Goal: Task Accomplishment & Management: Manage account settings

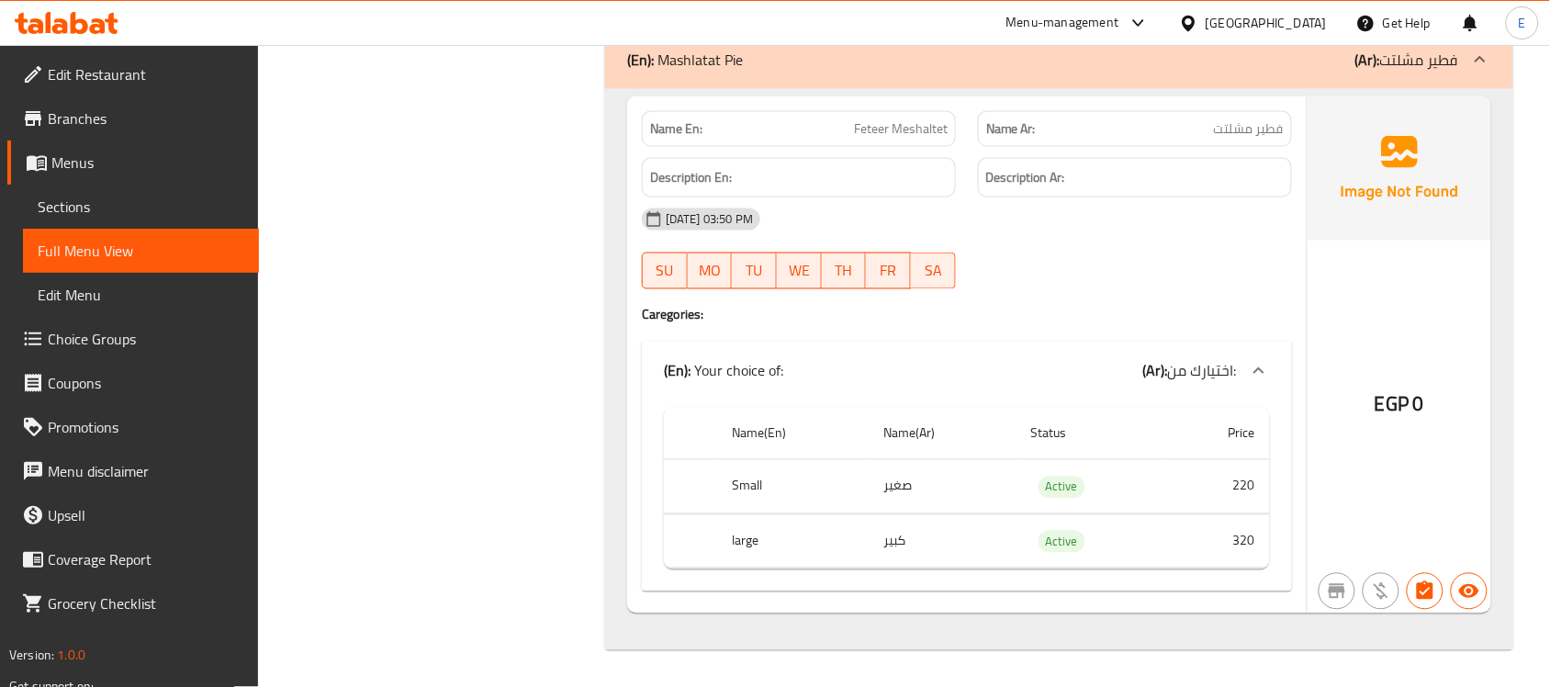
scroll to position [41748, 0]
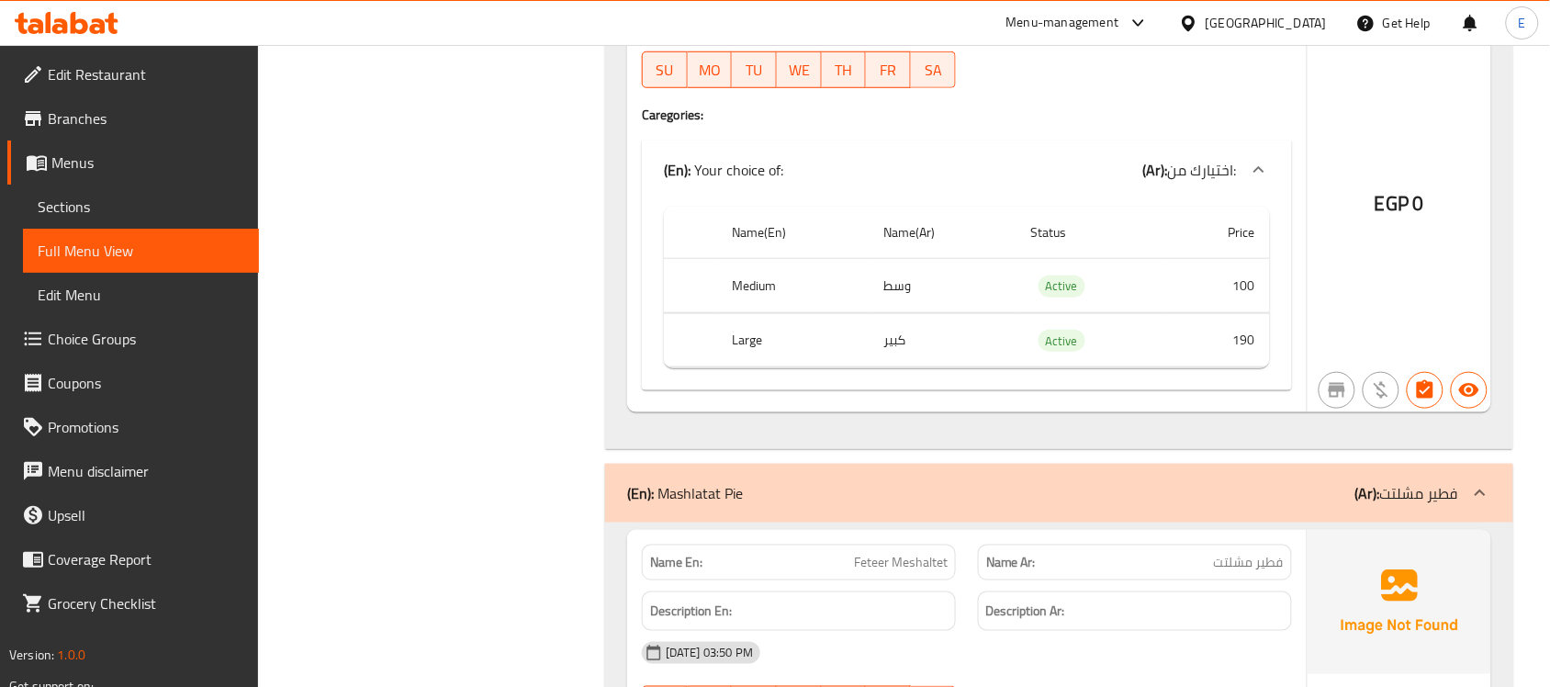
click at [102, 152] on span "Menus" at bounding box center [147, 162] width 193 height 22
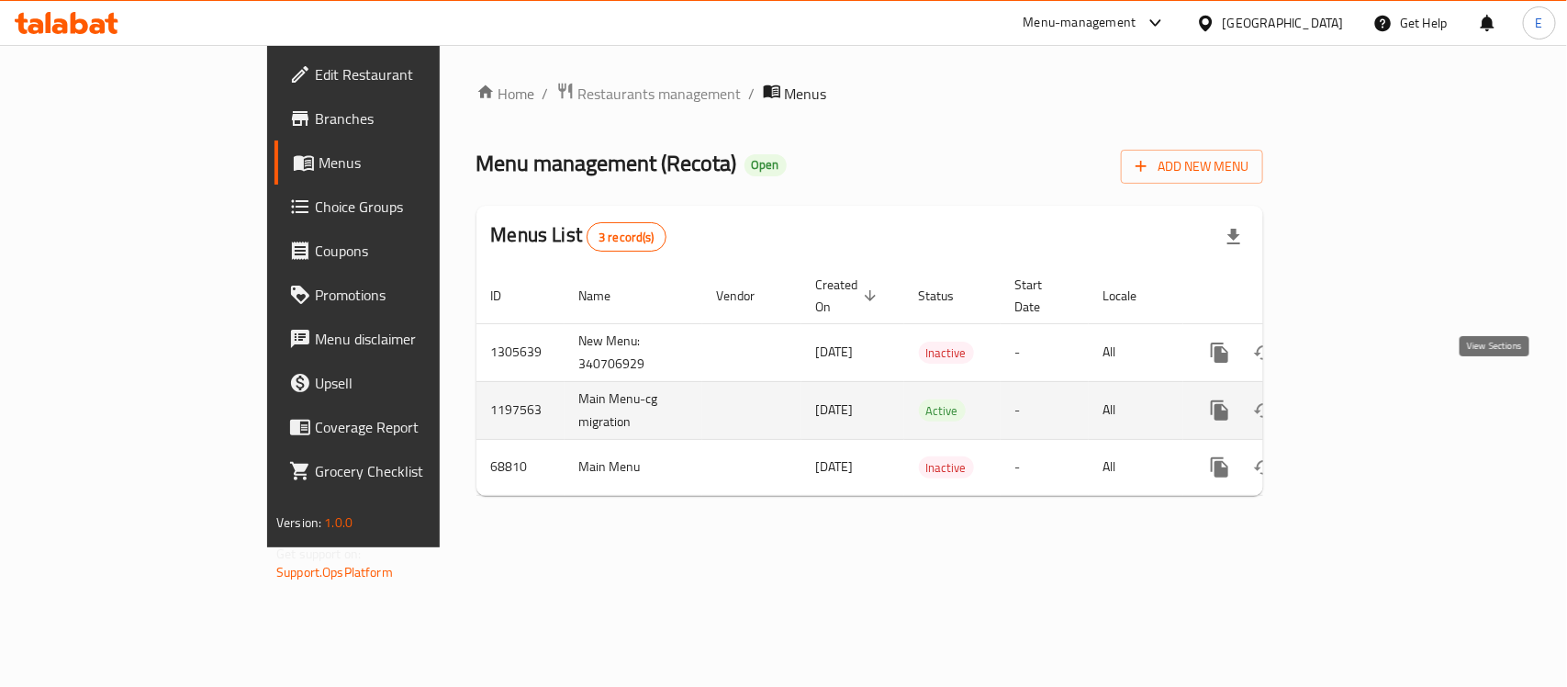
click at [1374, 404] on link "enhanced table" at bounding box center [1352, 410] width 44 height 44
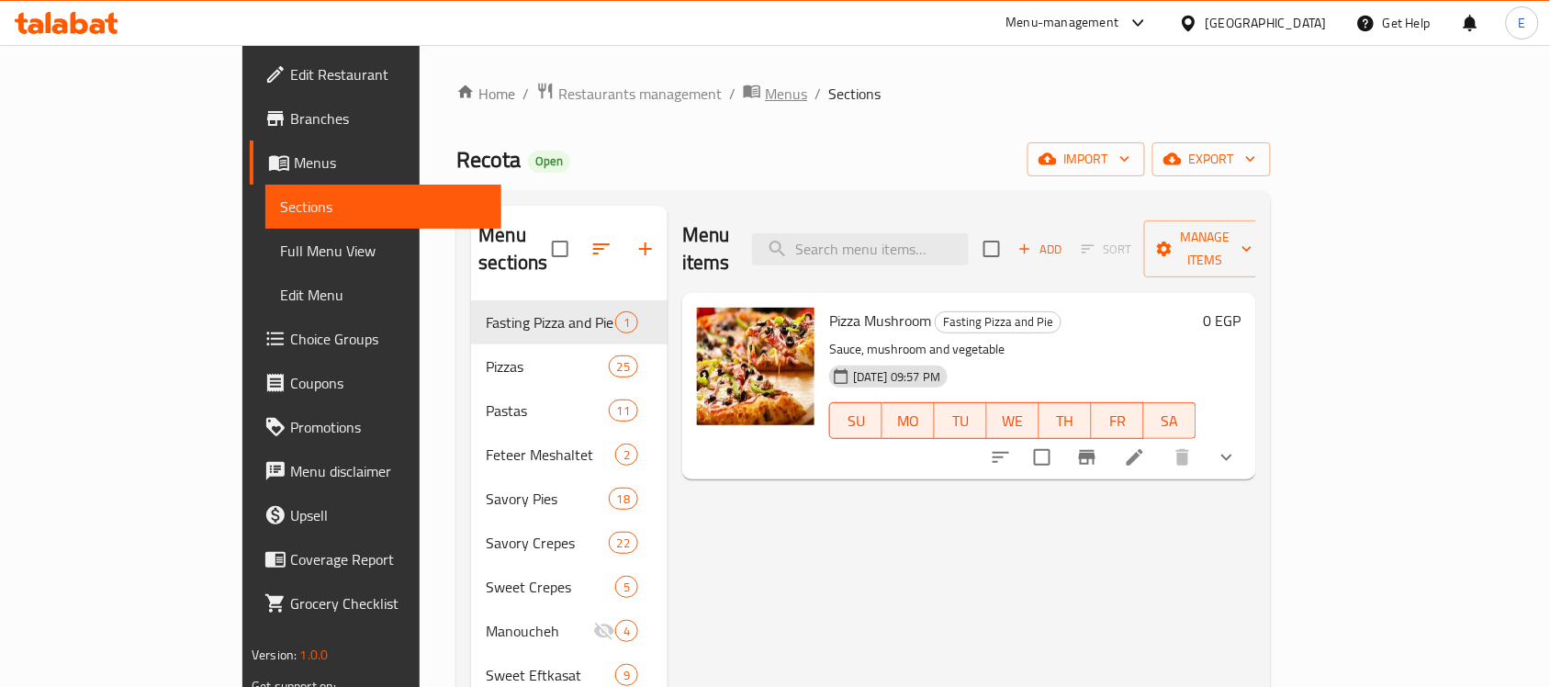
click at [765, 98] on span "Menus" at bounding box center [786, 94] width 42 height 22
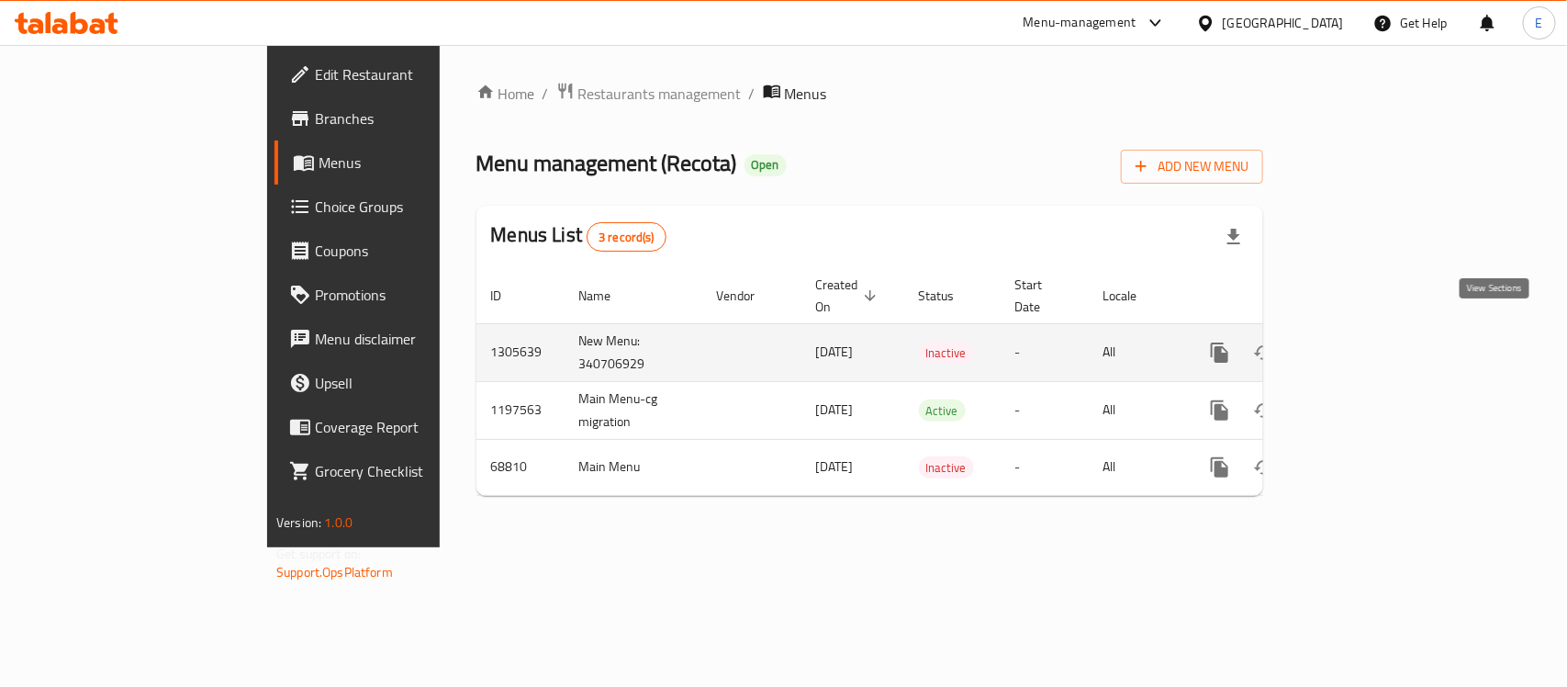
click at [1363, 342] on icon "enhanced table" at bounding box center [1352, 353] width 22 height 22
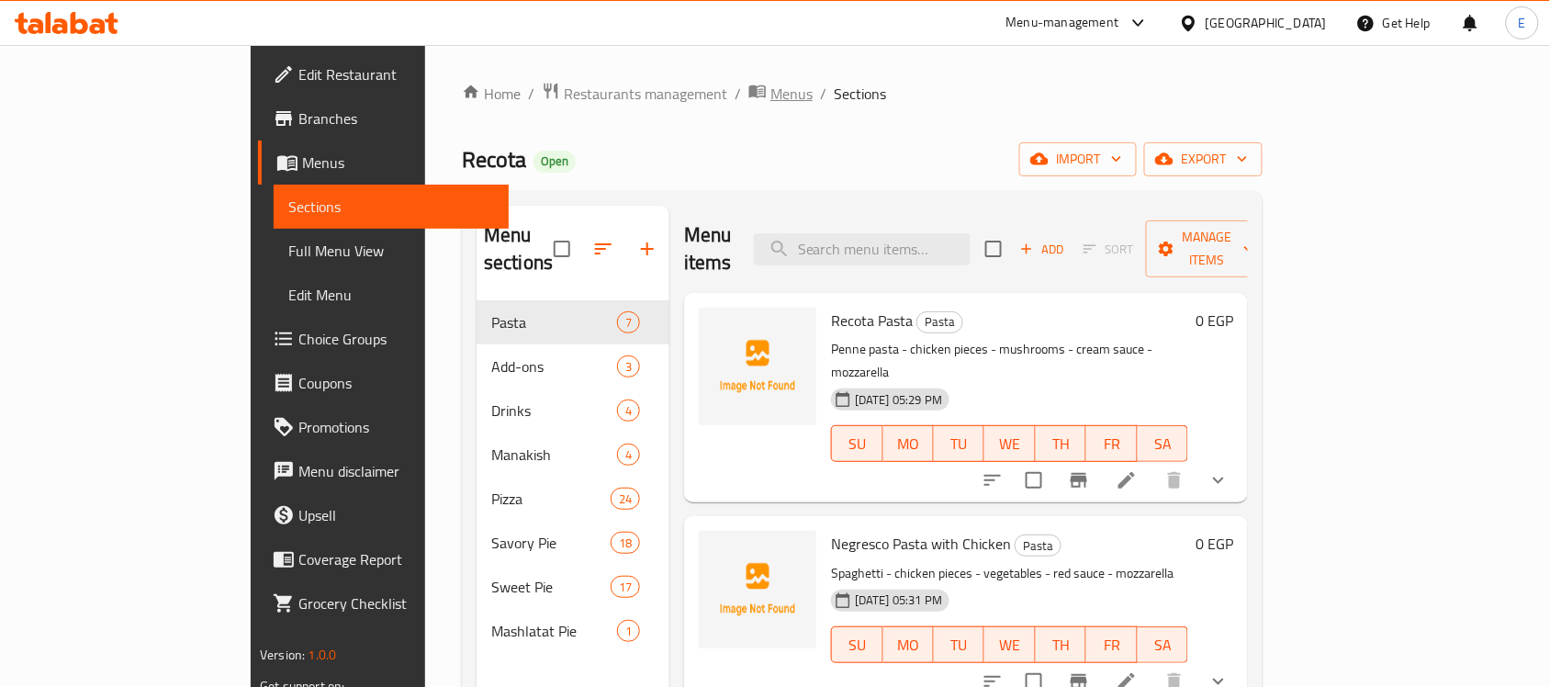
click at [770, 93] on span "Menus" at bounding box center [791, 94] width 42 height 22
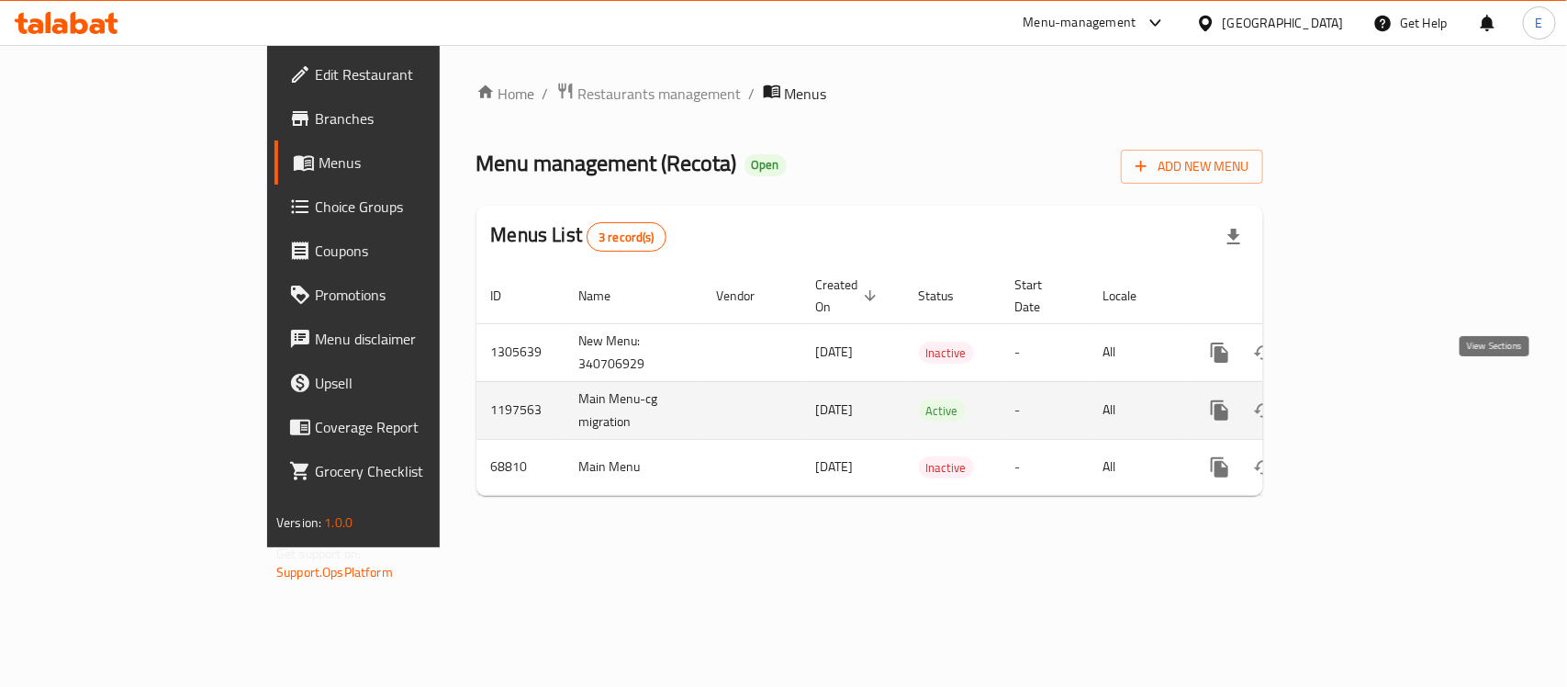
click at [1363, 399] on icon "enhanced table" at bounding box center [1352, 410] width 22 height 22
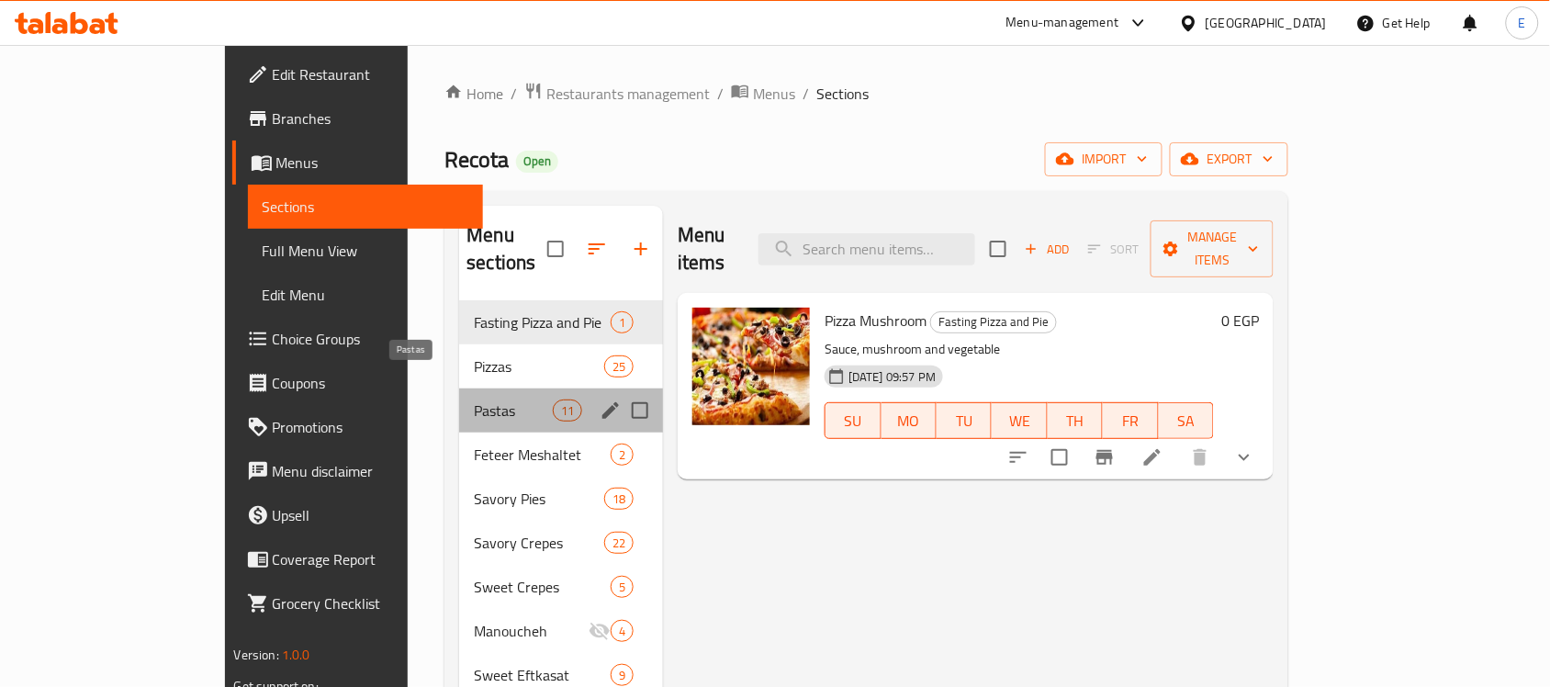
click at [474, 399] on span "Pastas" at bounding box center [513, 410] width 78 height 22
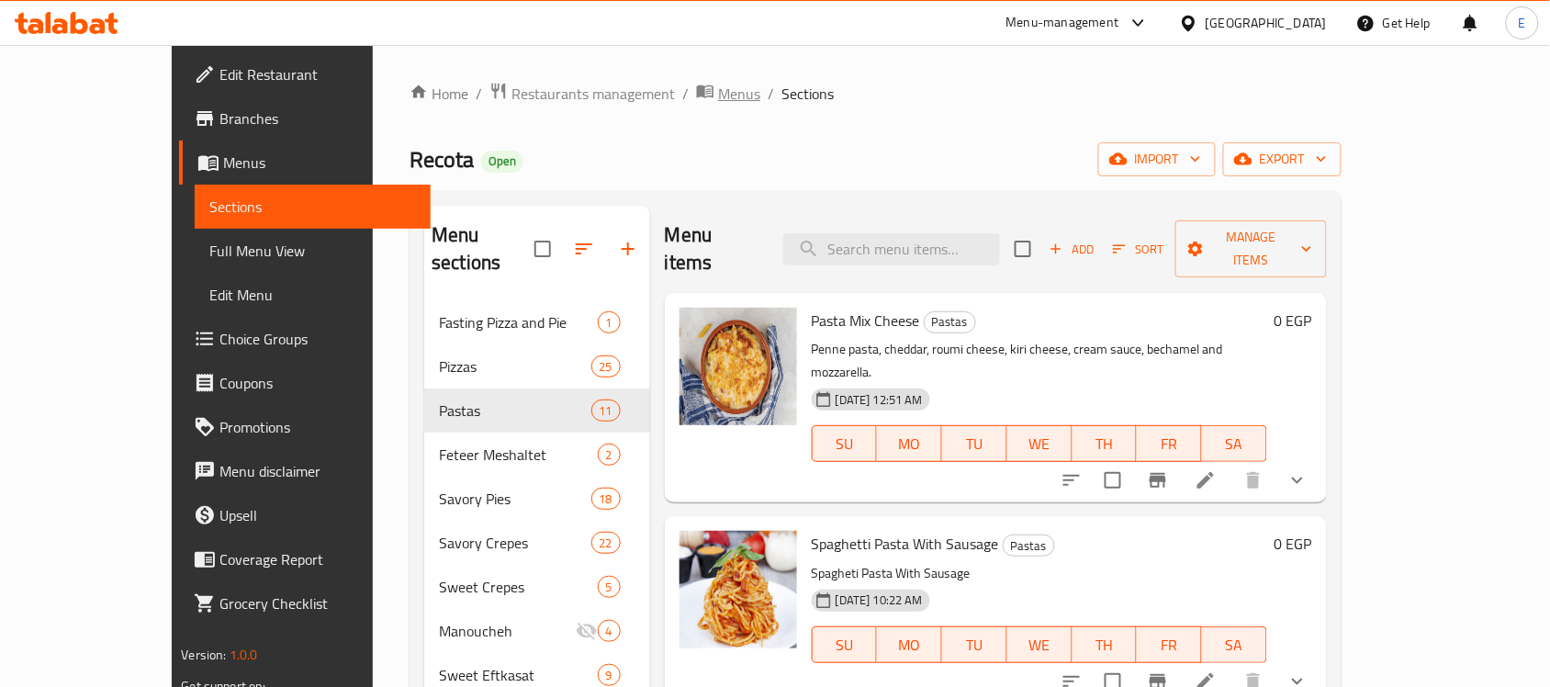
click at [718, 83] on span "Menus" at bounding box center [739, 94] width 42 height 22
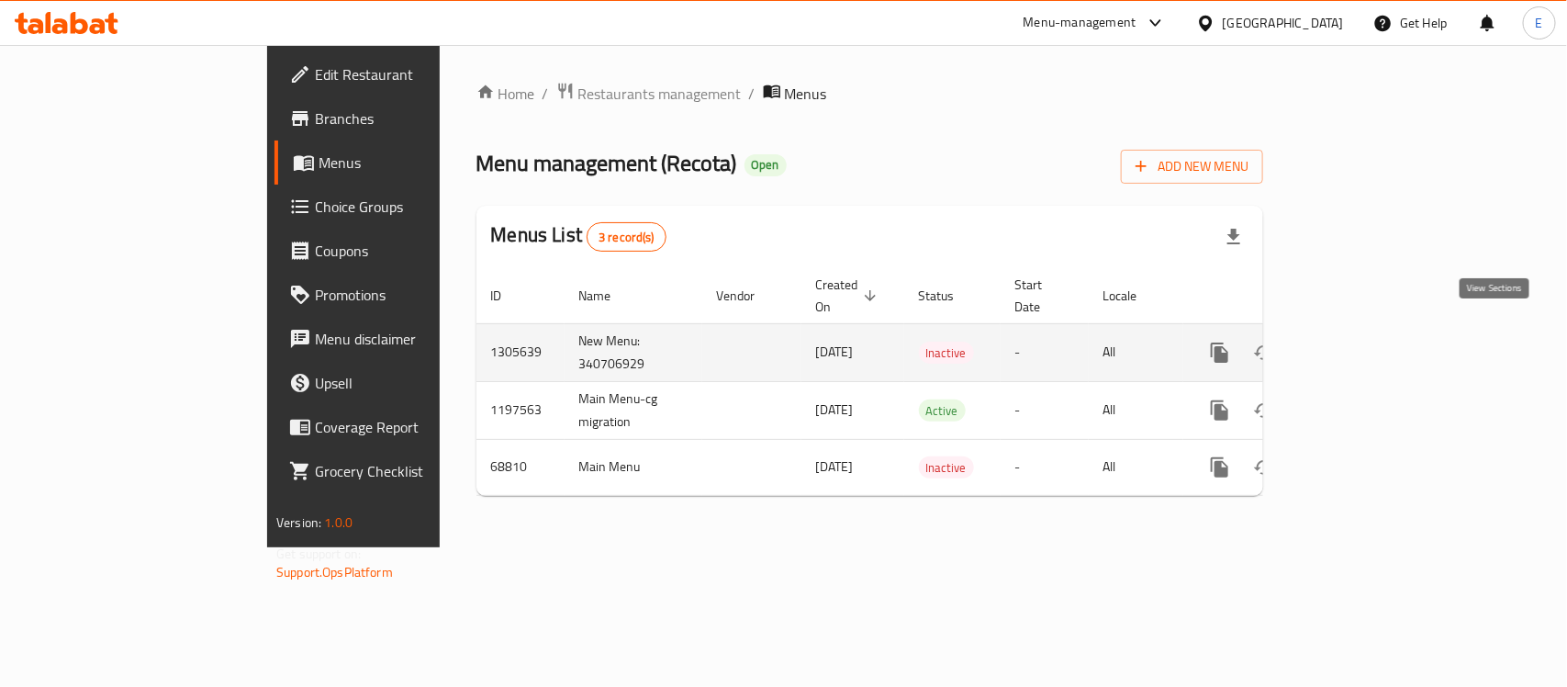
click at [1360, 344] on icon "enhanced table" at bounding box center [1352, 352] width 17 height 17
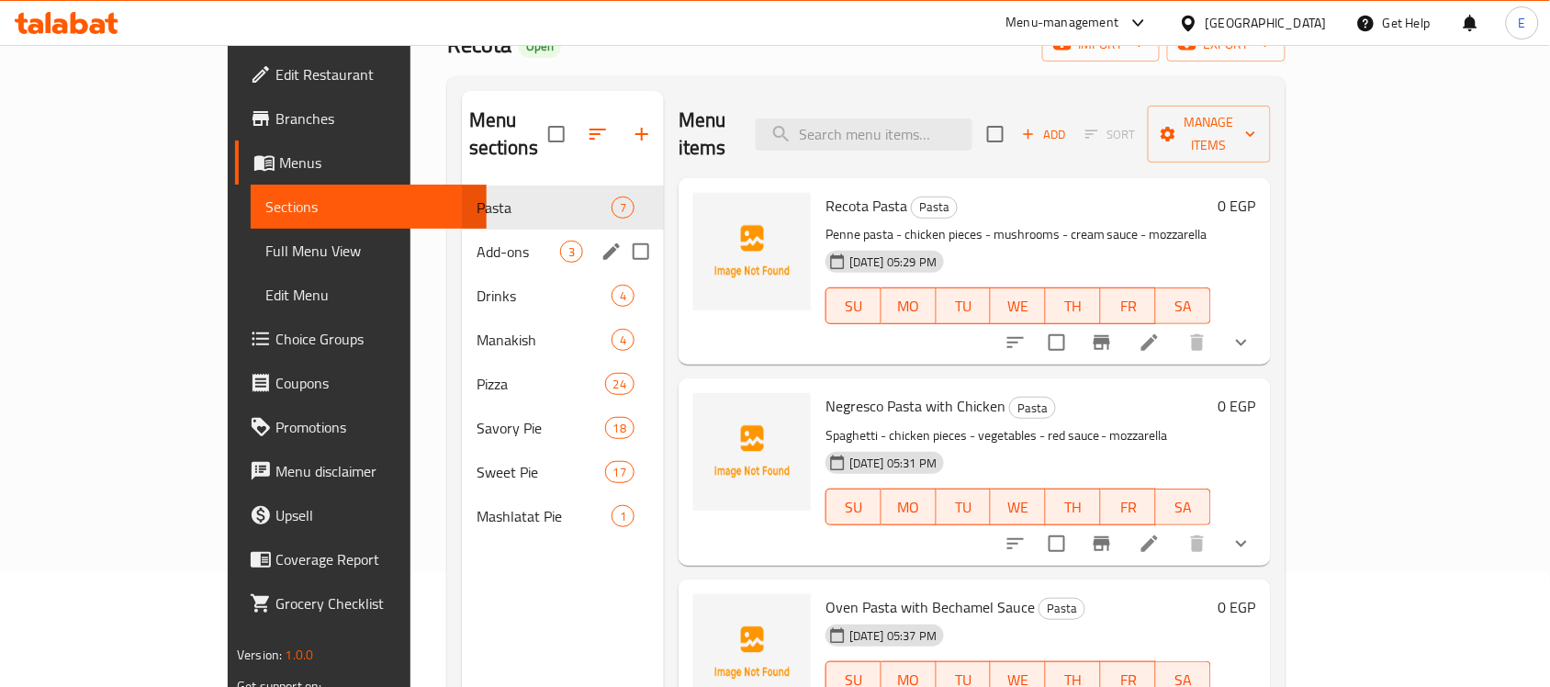
scroll to position [230, 0]
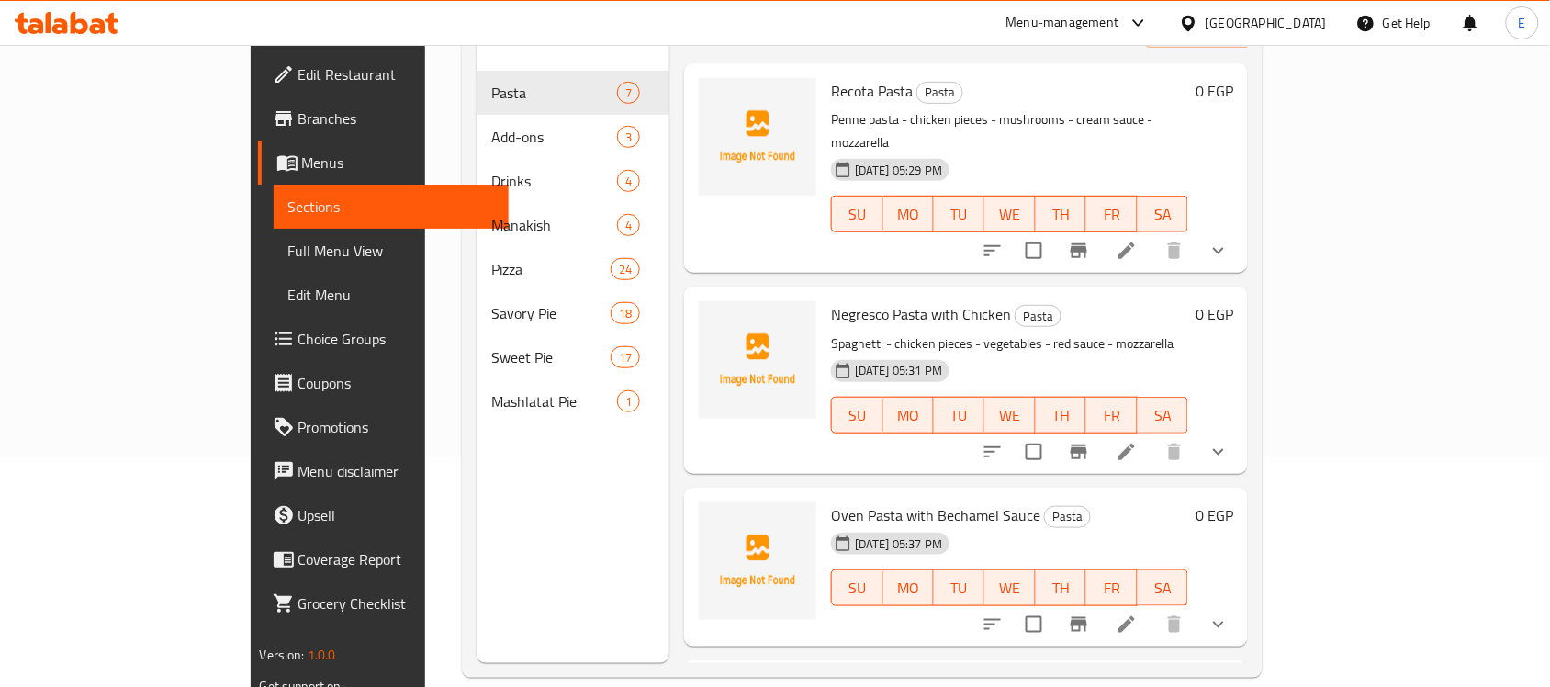
drag, startPoint x: 709, startPoint y: 346, endPoint x: 675, endPoint y: 390, distance: 55.6
click at [691, 390] on div at bounding box center [757, 380] width 132 height 172
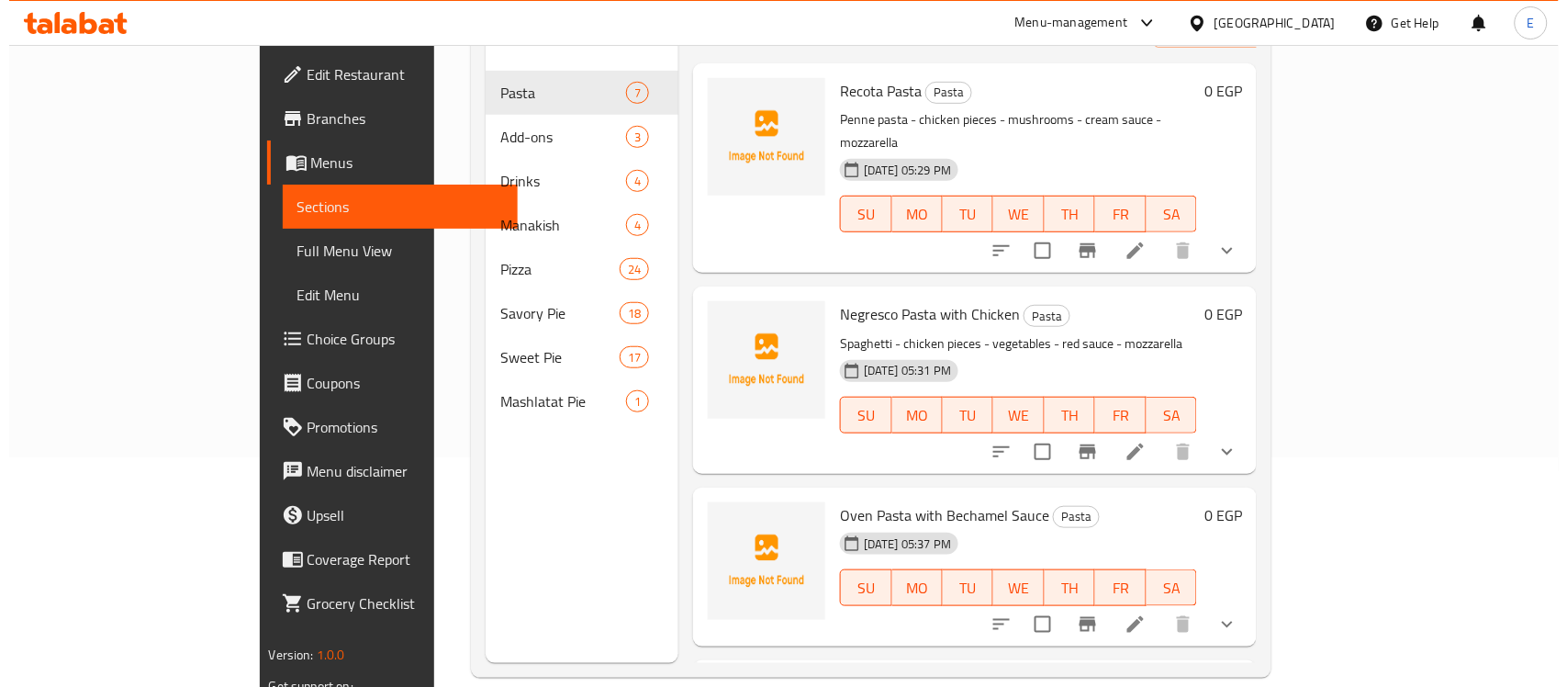
scroll to position [0, 0]
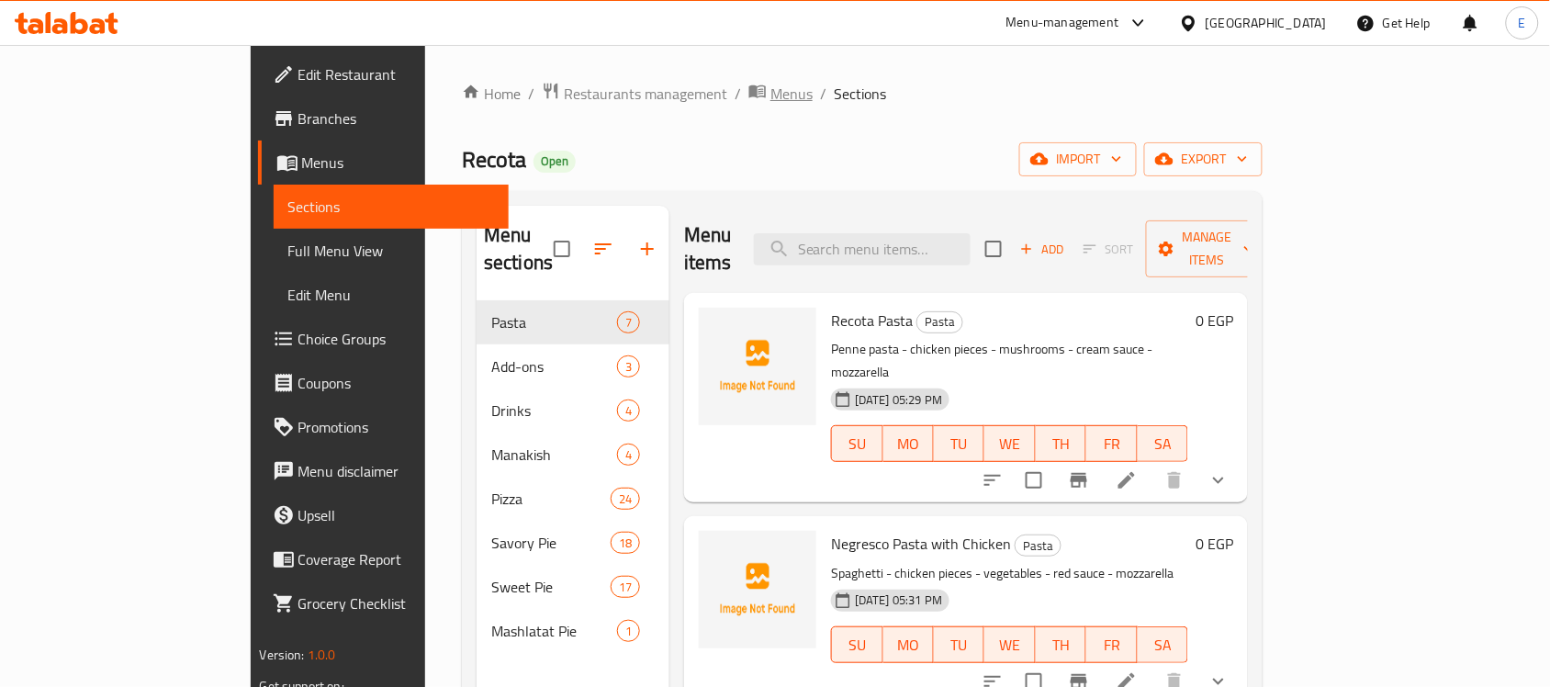
click at [770, 92] on span "Menus" at bounding box center [791, 94] width 42 height 22
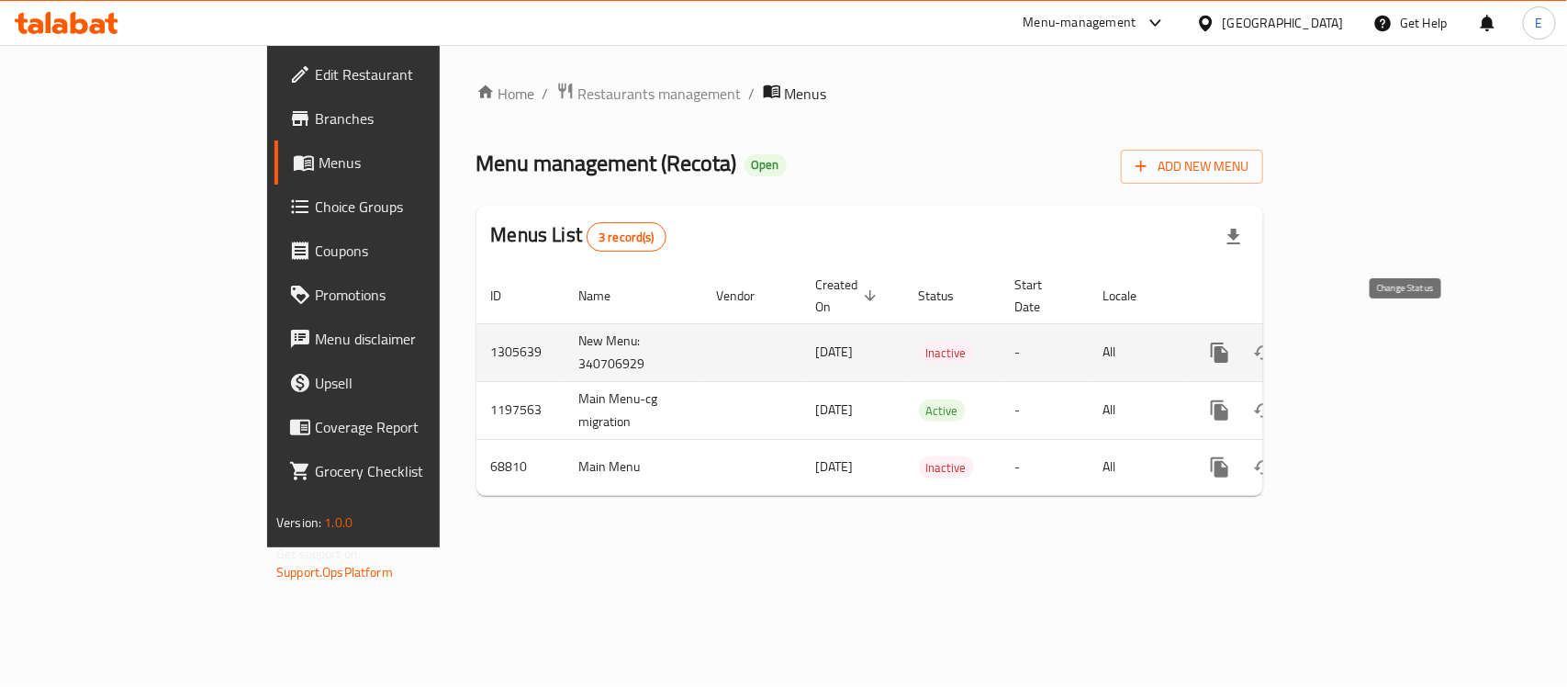
click at [1275, 342] on icon "enhanced table" at bounding box center [1264, 353] width 22 height 22
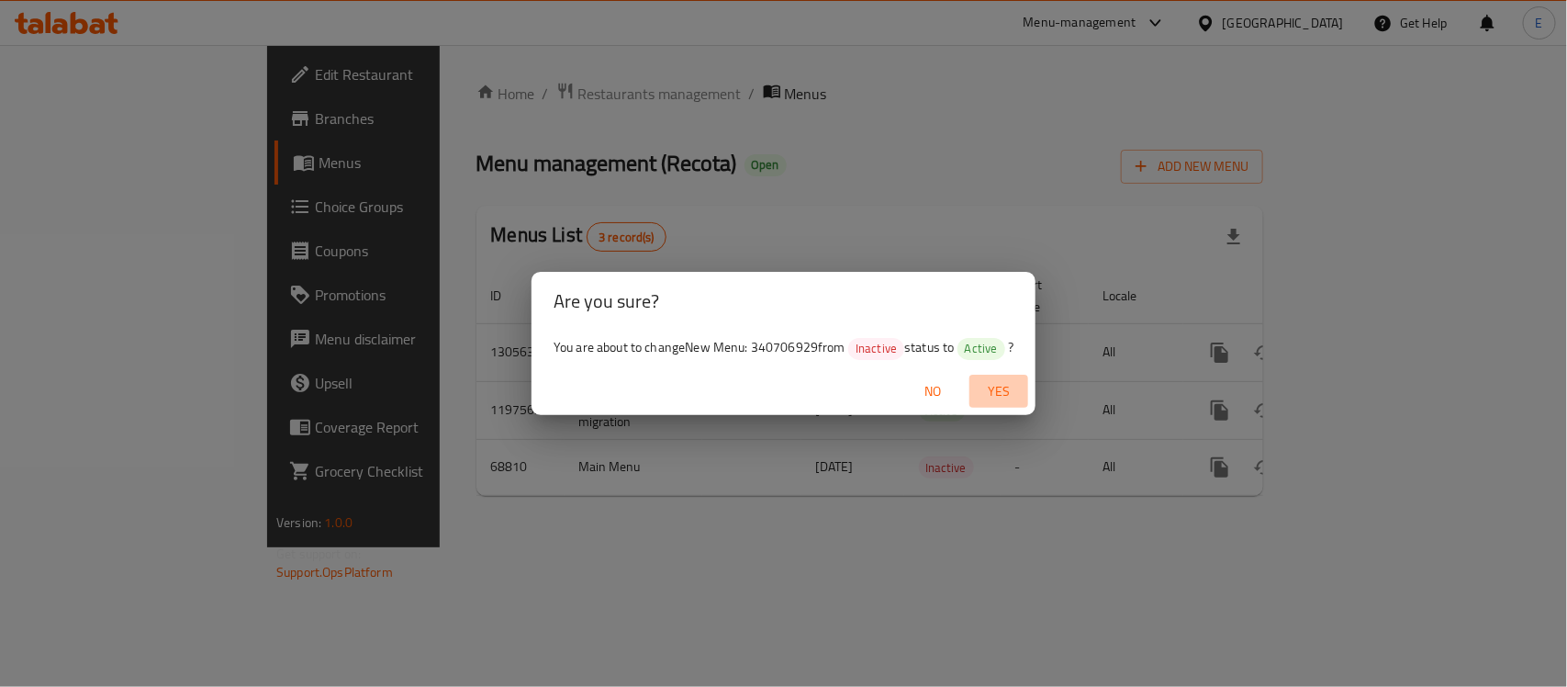
click at [984, 390] on span "Yes" at bounding box center [999, 391] width 44 height 23
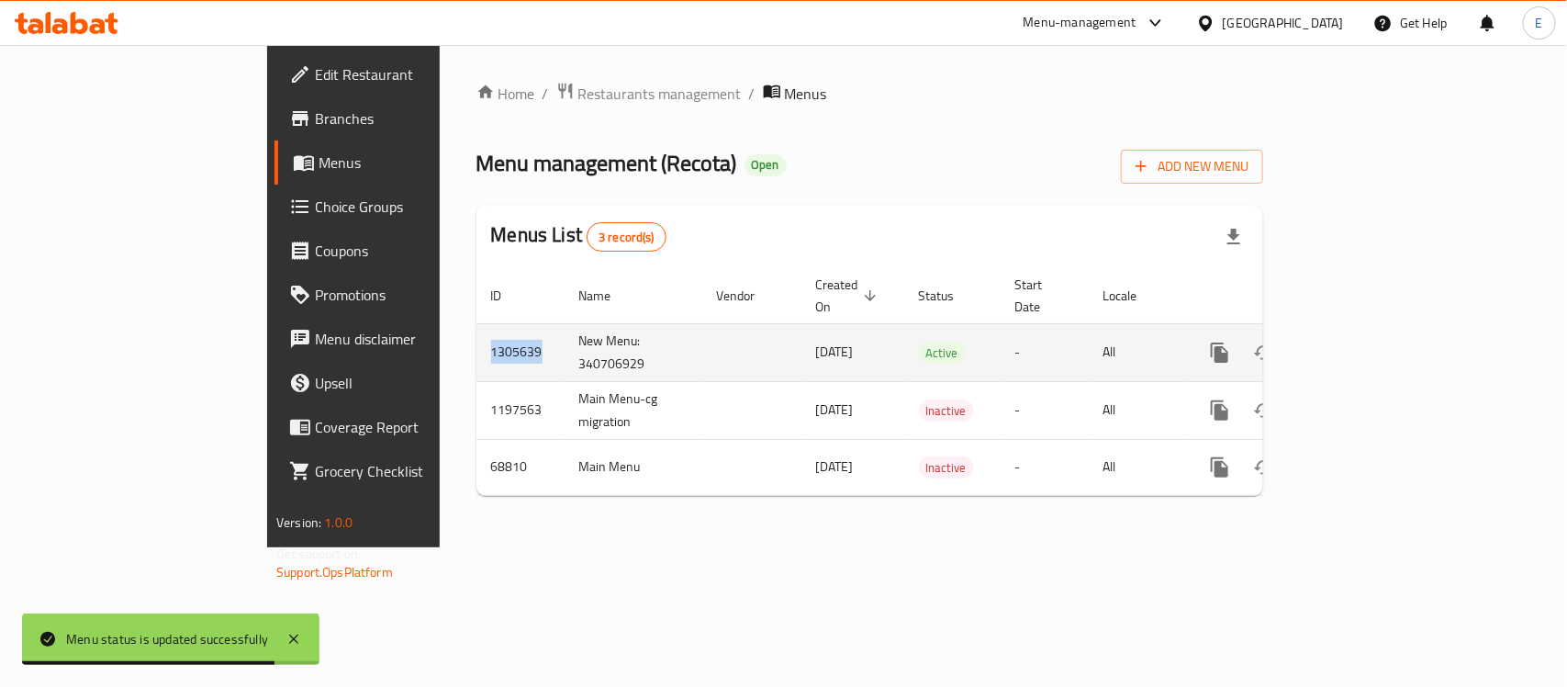
drag, startPoint x: 378, startPoint y: 340, endPoint x: 308, endPoint y: 332, distance: 71.1
click at [476, 332] on td "1305639" at bounding box center [520, 352] width 88 height 58
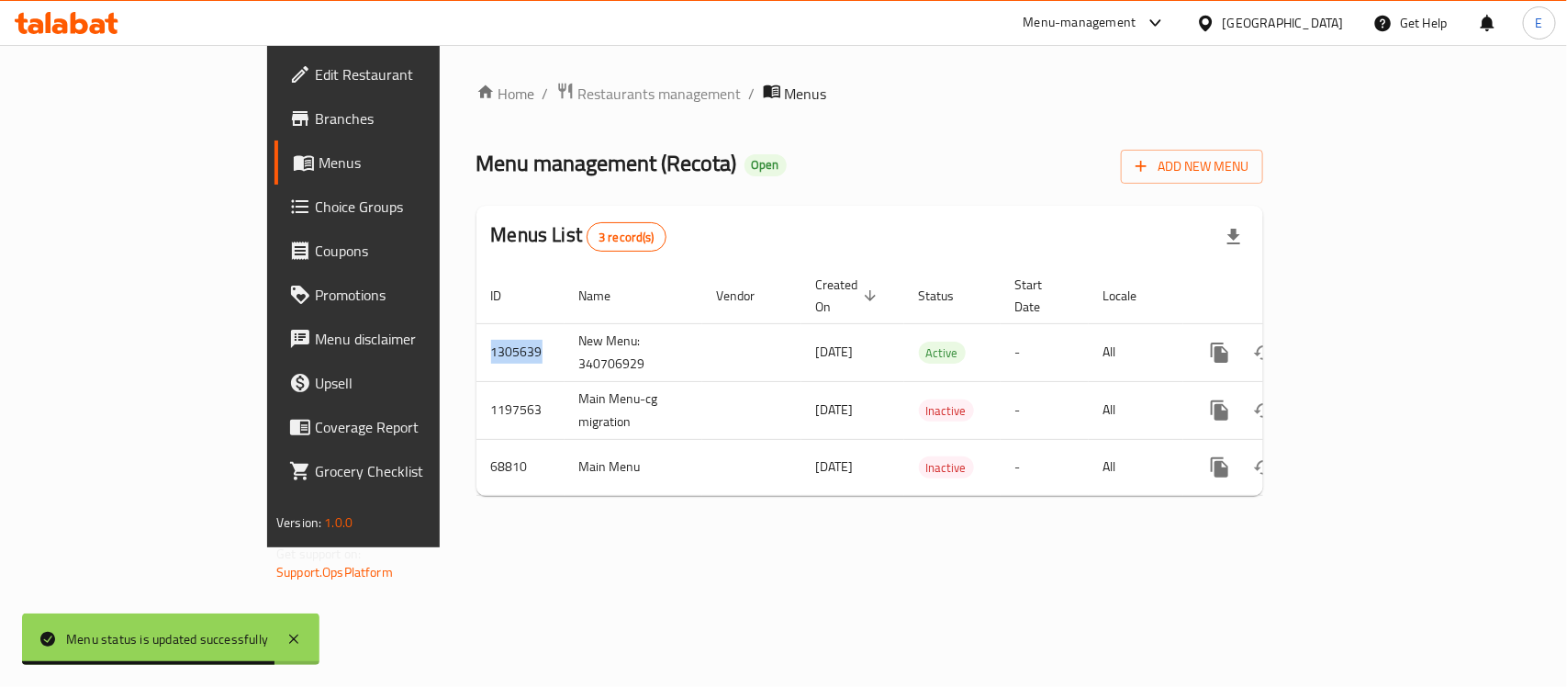
copy td "1305639"
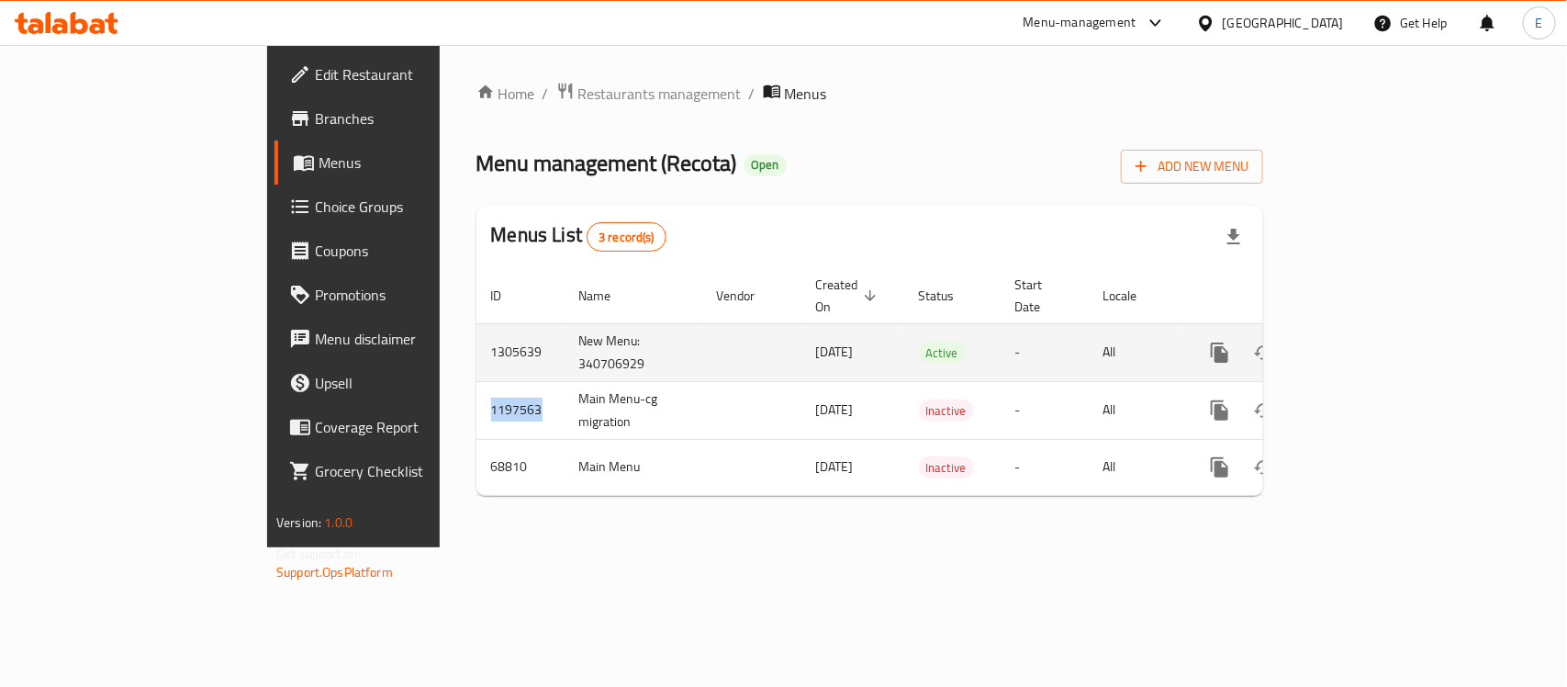
drag, startPoint x: 363, startPoint y: 397, endPoint x: 433, endPoint y: 308, distance: 113.0
click at [476, 391] on td "1197563" at bounding box center [520, 410] width 88 height 58
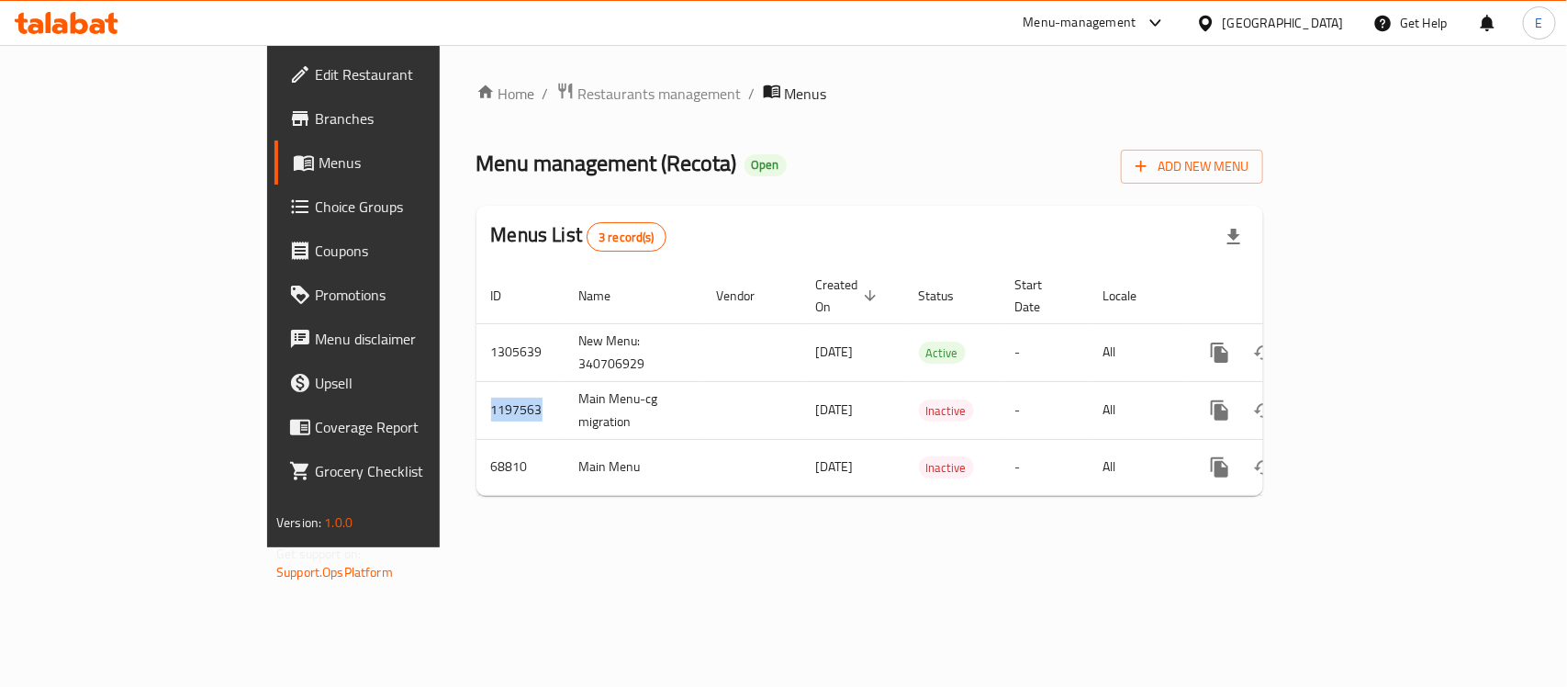
copy td "1197563"
click at [1317, 19] on div "[GEOGRAPHIC_DATA]" at bounding box center [1283, 23] width 121 height 20
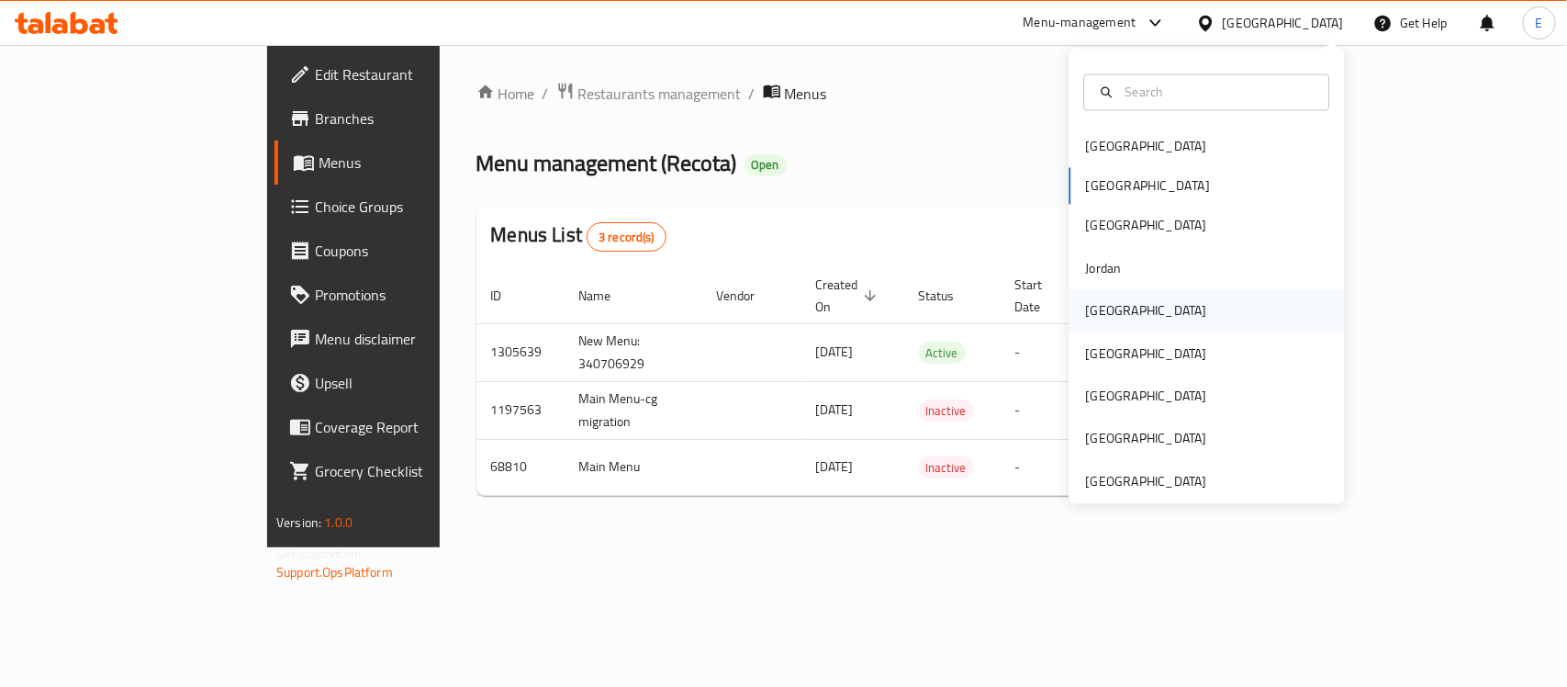
click at [1116, 324] on div "Kuwait" at bounding box center [1146, 311] width 151 height 42
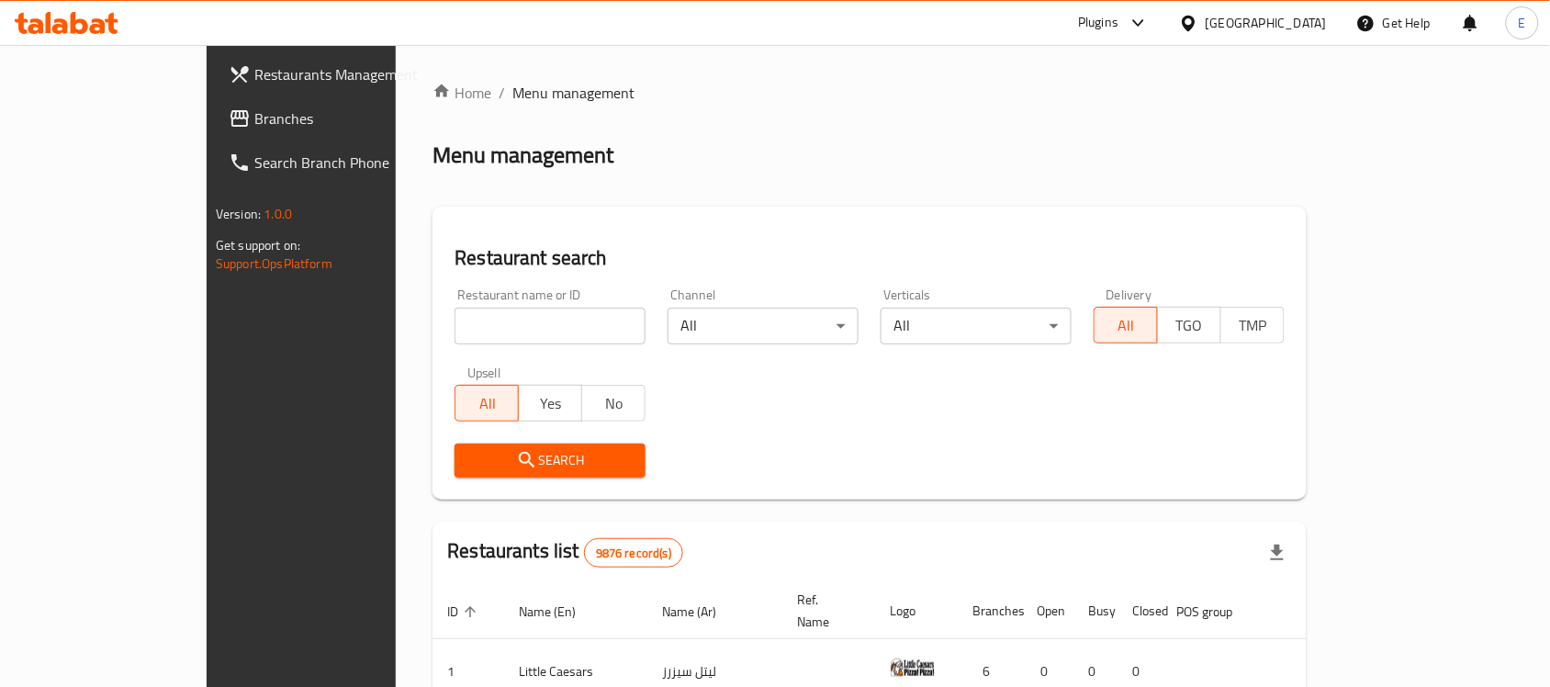
click at [254, 117] on span "Branches" at bounding box center [352, 118] width 196 height 22
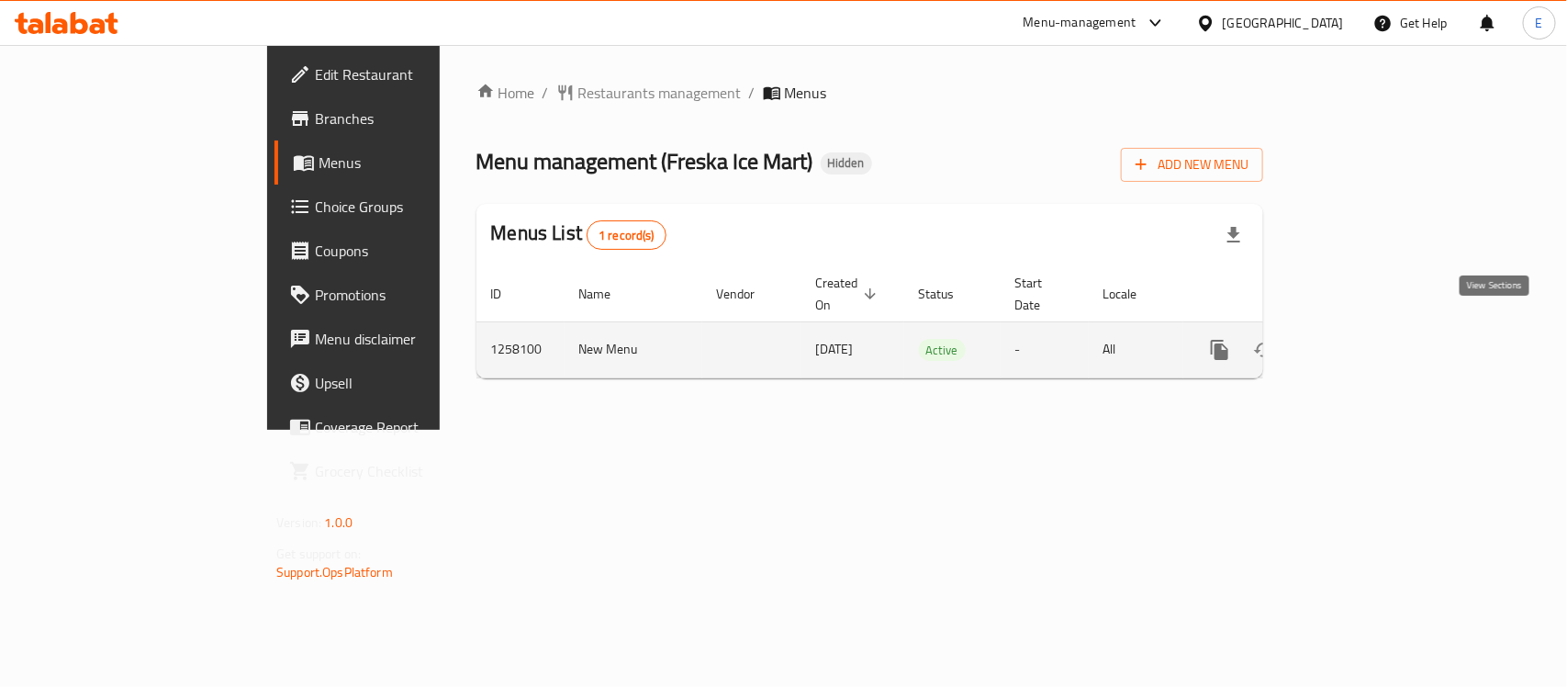
click at [1360, 342] on icon "enhanced table" at bounding box center [1352, 350] width 17 height 17
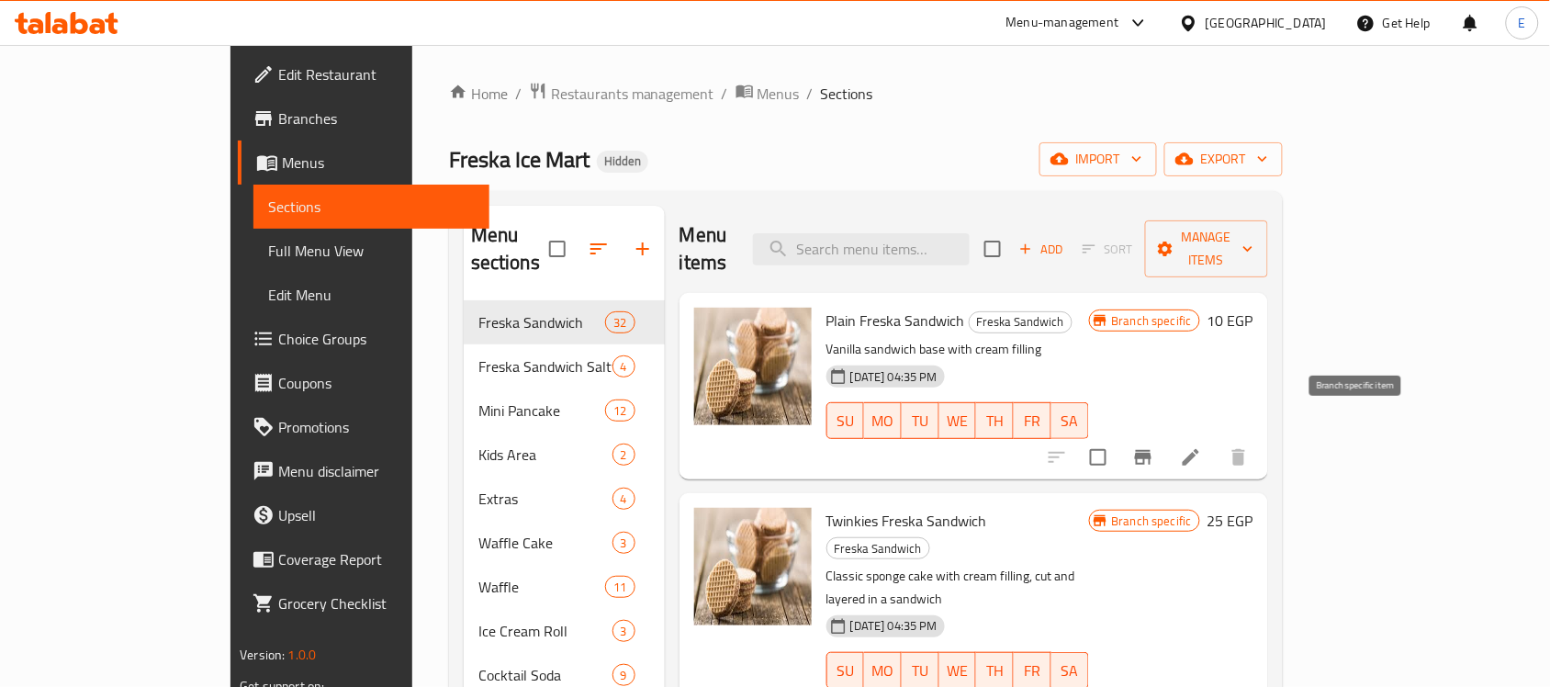
click at [1154, 446] on icon "Branch-specific-item" at bounding box center [1143, 457] width 22 height 22
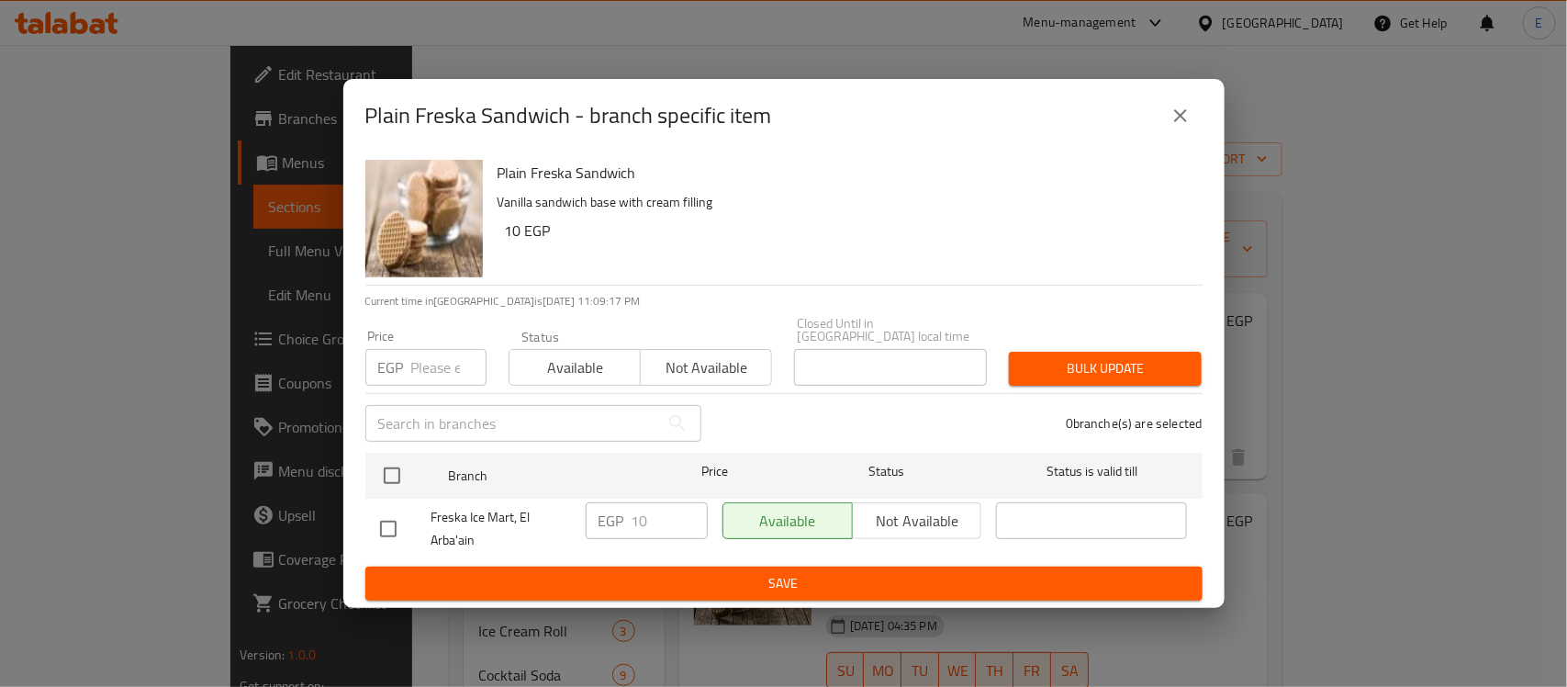
click at [1175, 124] on icon "close" at bounding box center [1181, 116] width 22 height 22
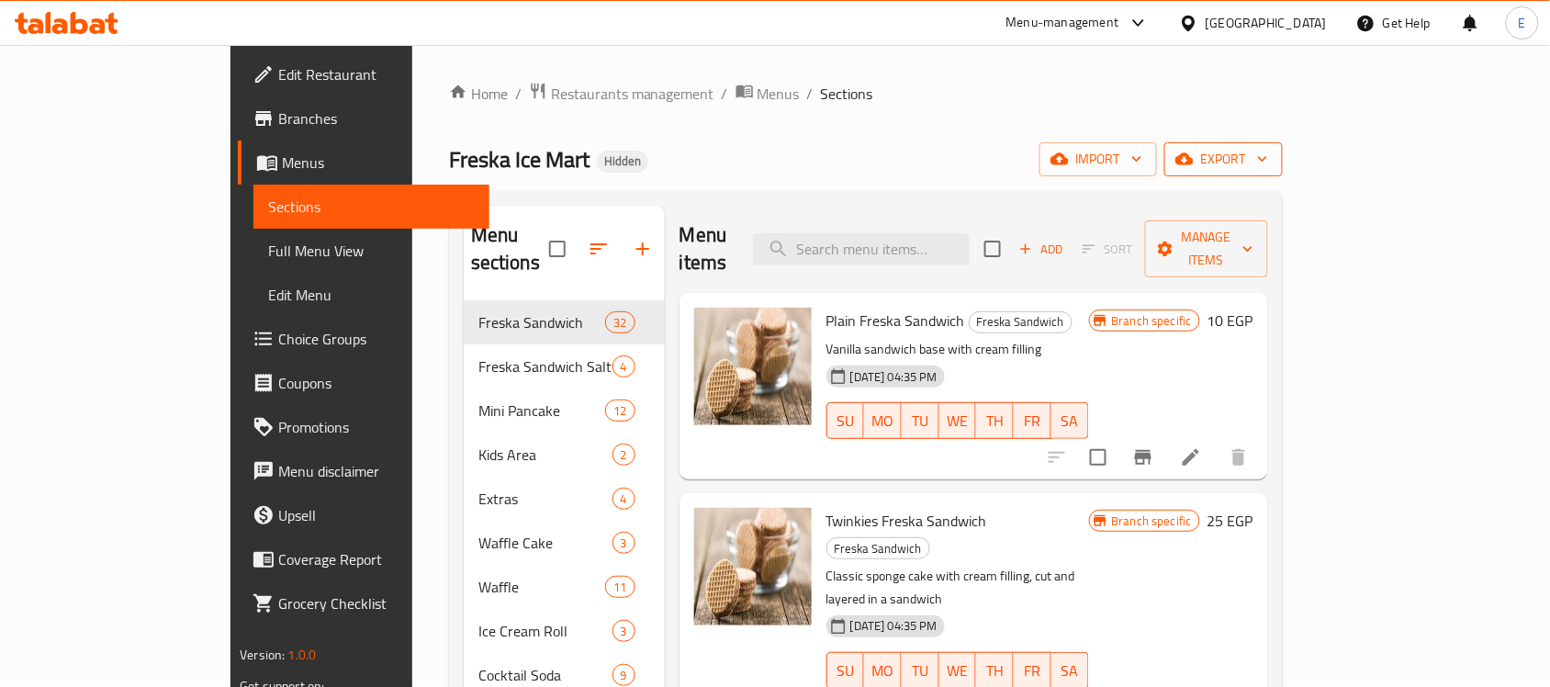
click at [1268, 167] on span "export" at bounding box center [1223, 159] width 89 height 23
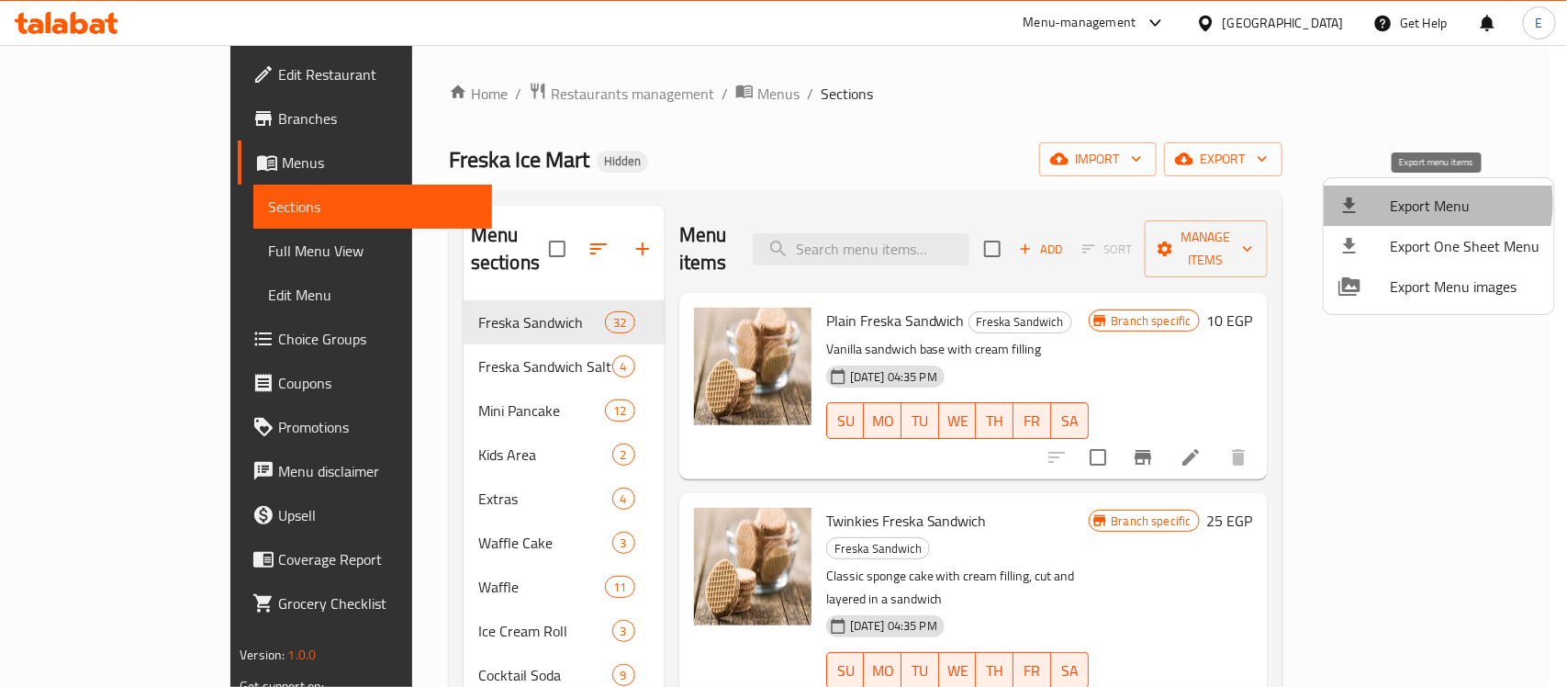
click at [1410, 203] on span "Export Menu" at bounding box center [1465, 206] width 150 height 22
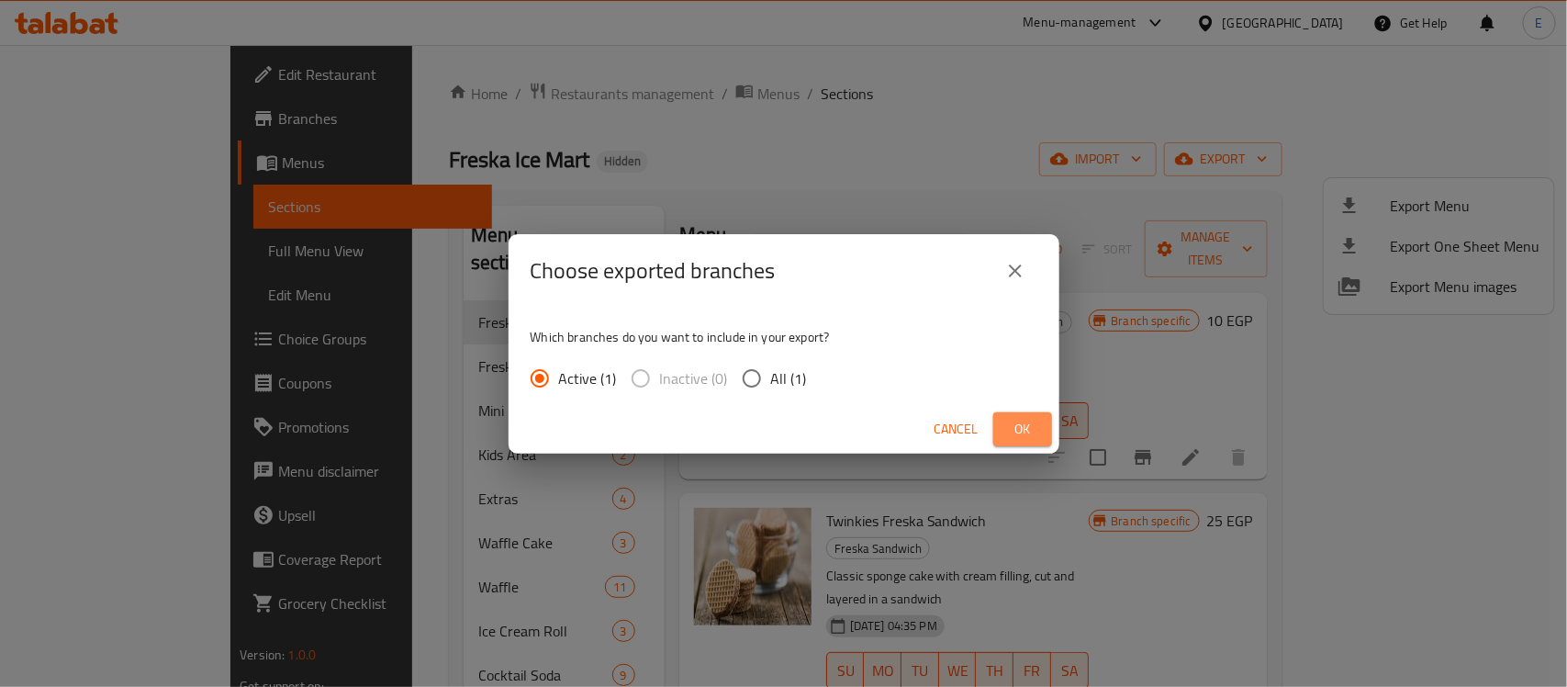
click at [1035, 412] on button "Ok" at bounding box center [1022, 429] width 59 height 34
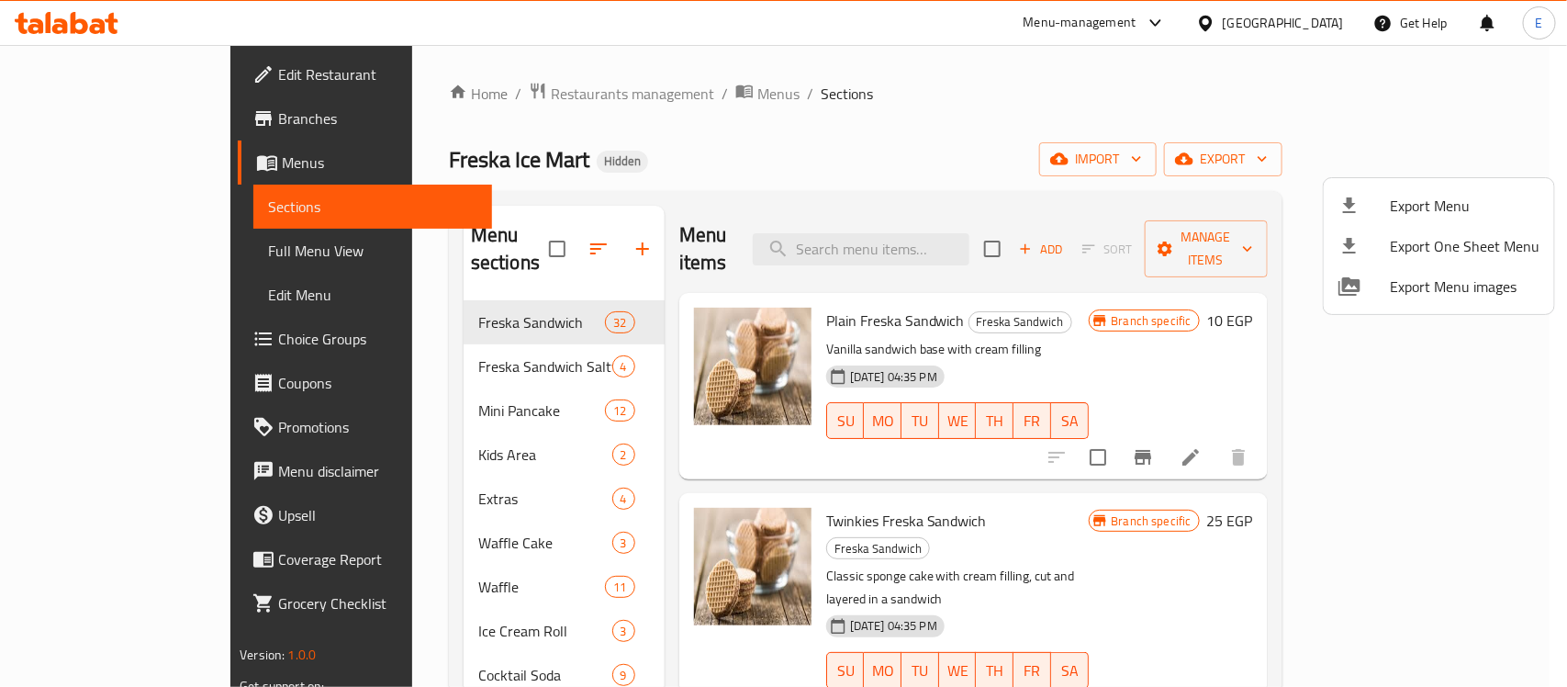
click at [96, 252] on div at bounding box center [783, 343] width 1567 height 687
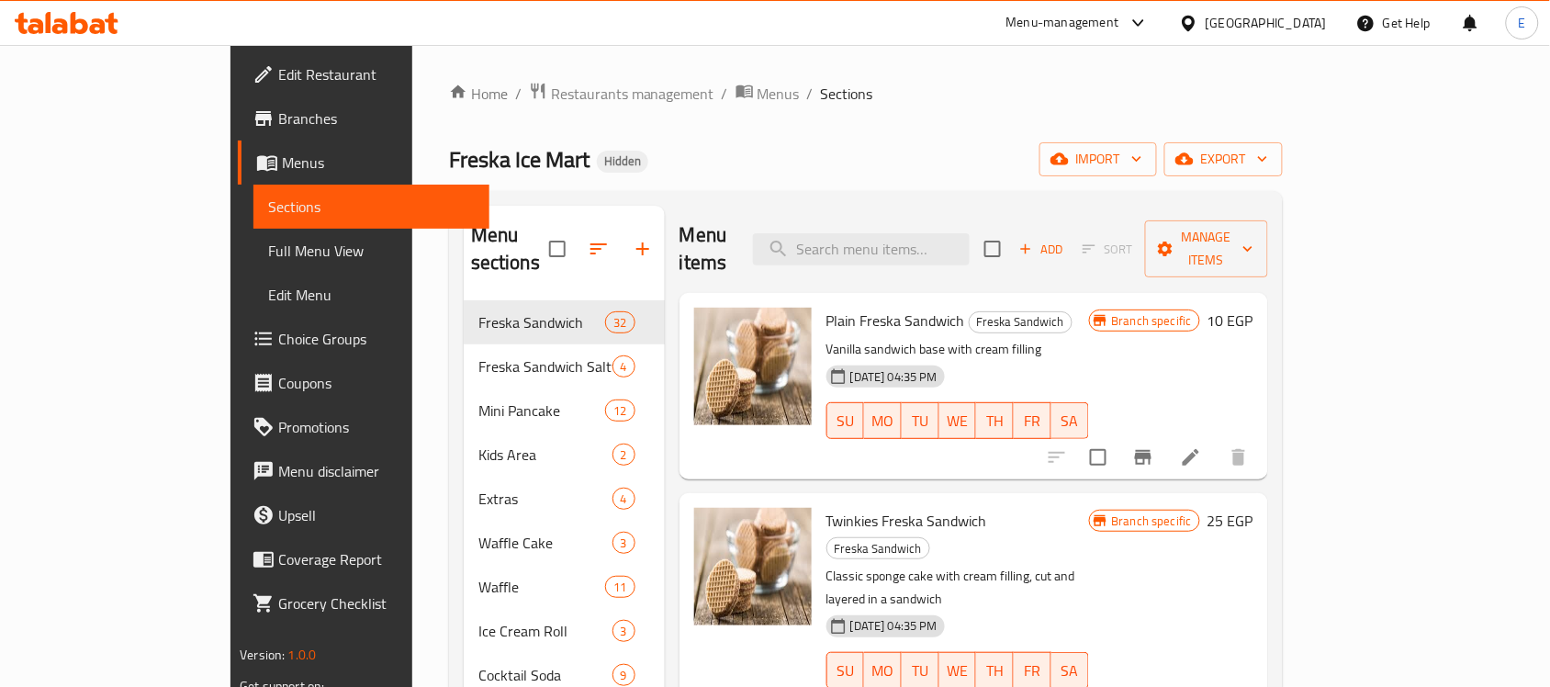
drag, startPoint x: 96, startPoint y: 252, endPoint x: 96, endPoint y: 263, distance: 10.1
click at [268, 252] on span "Full Menu View" at bounding box center [371, 251] width 207 height 22
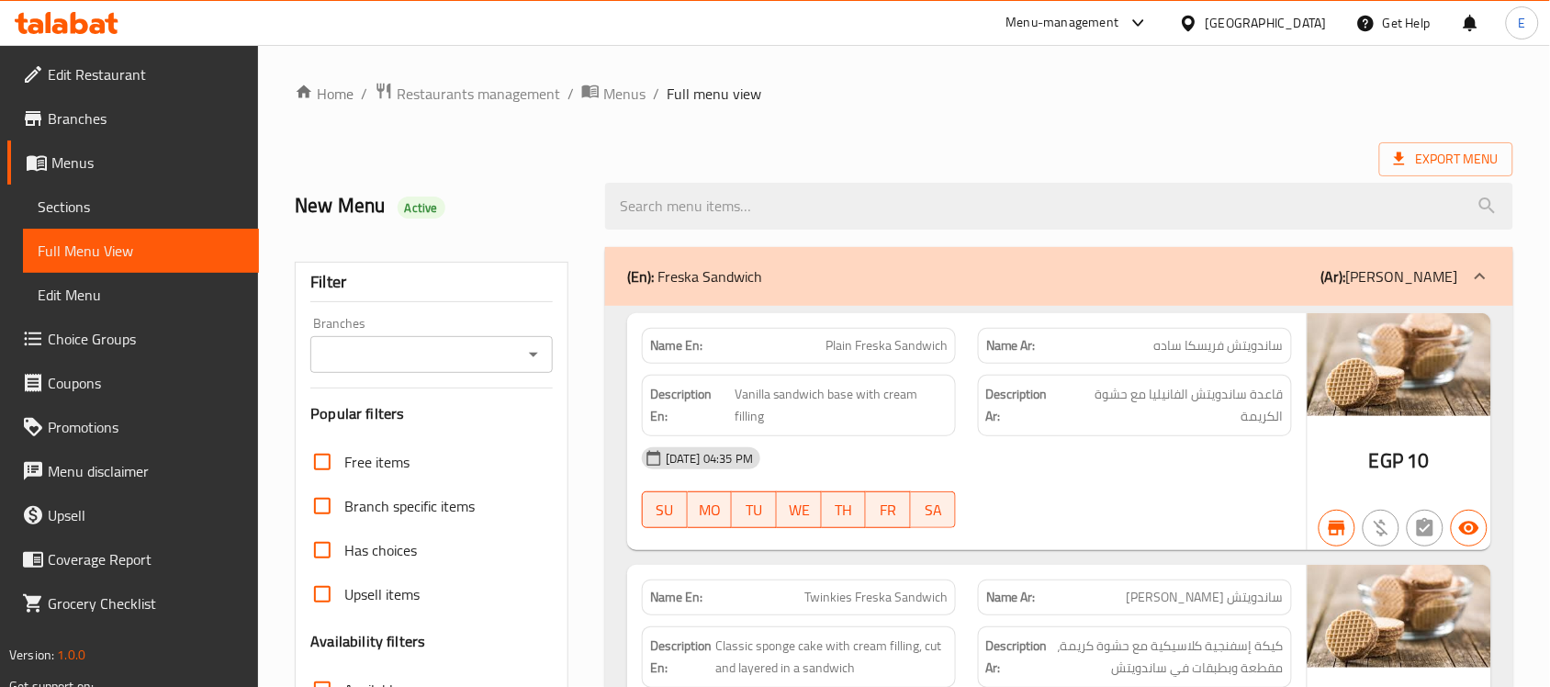
scroll to position [574, 0]
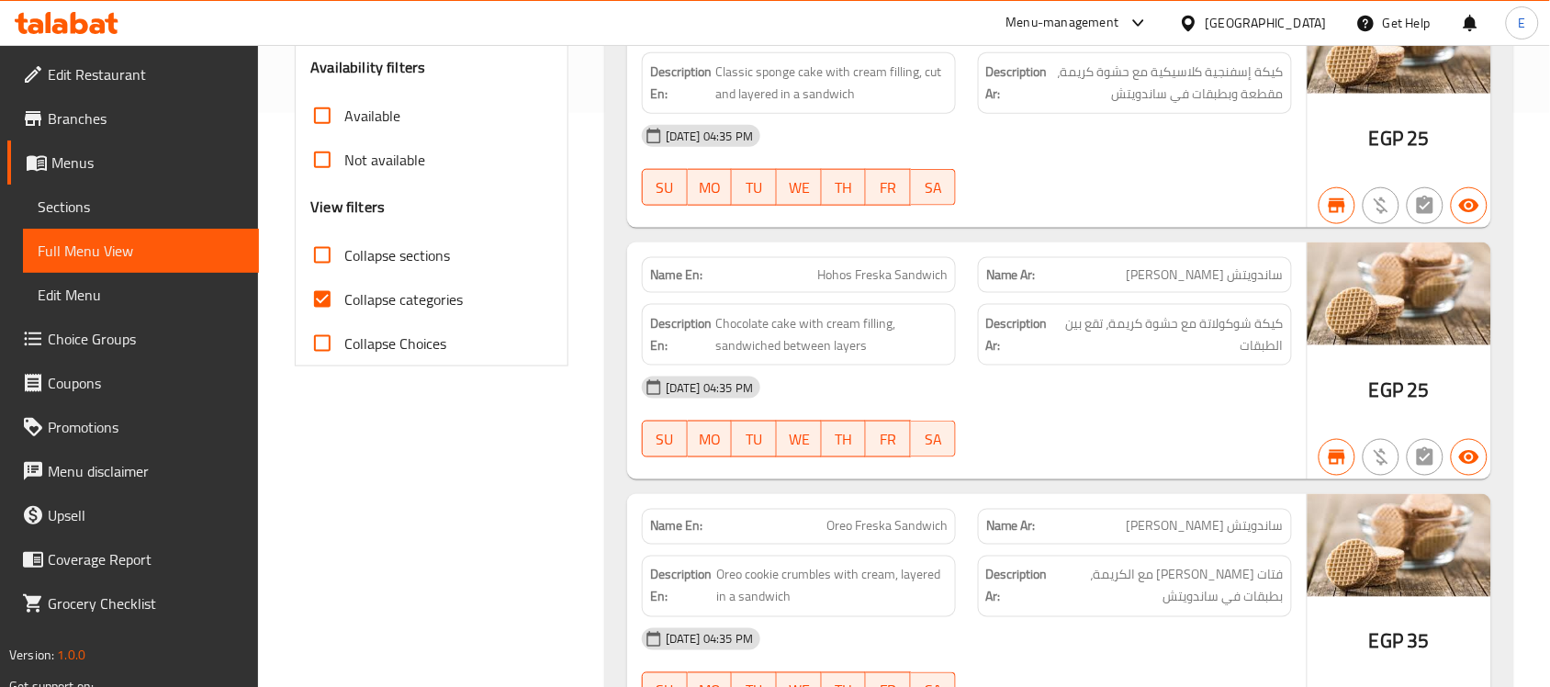
click at [349, 299] on span "Collapse categories" at bounding box center [403, 299] width 118 height 22
click at [344, 299] on input "Collapse categories" at bounding box center [322, 299] width 44 height 44
checkbox input "false"
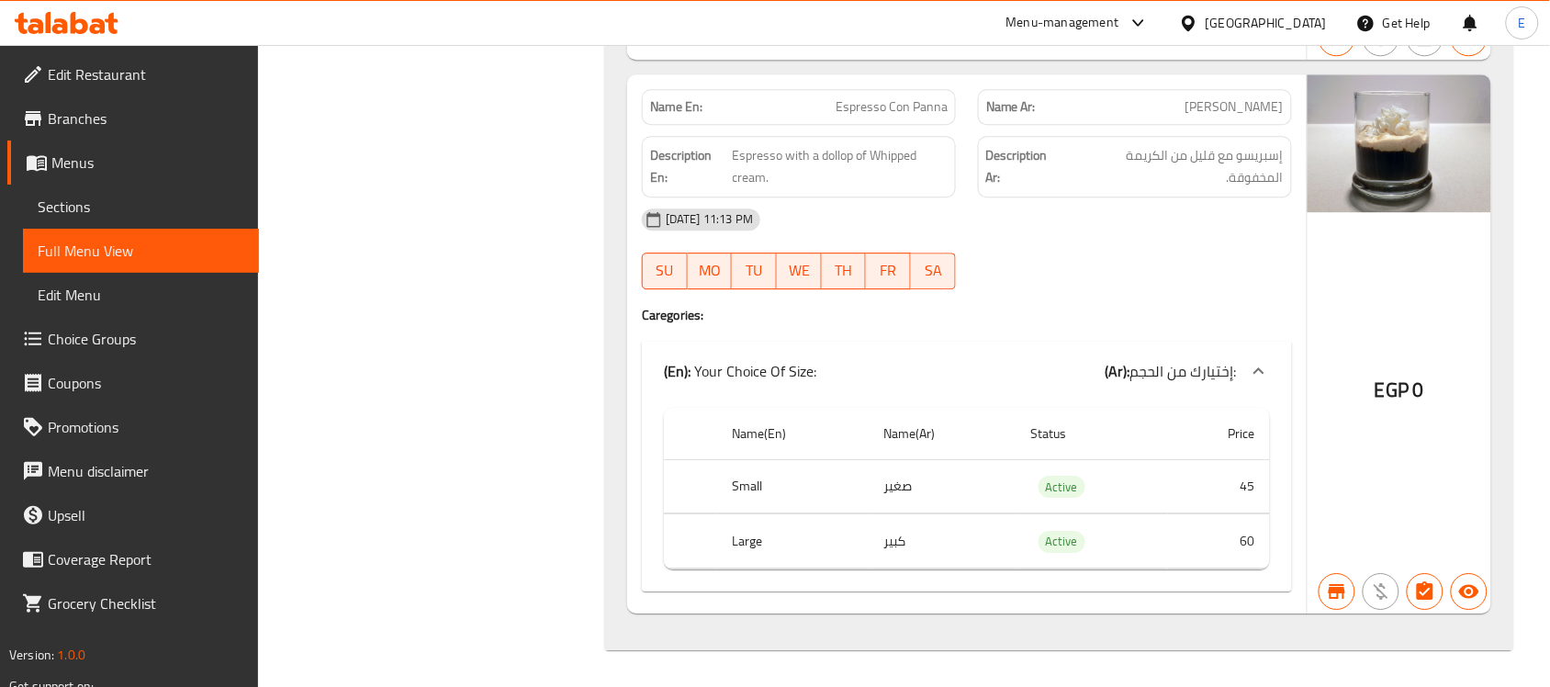
scroll to position [40119, 0]
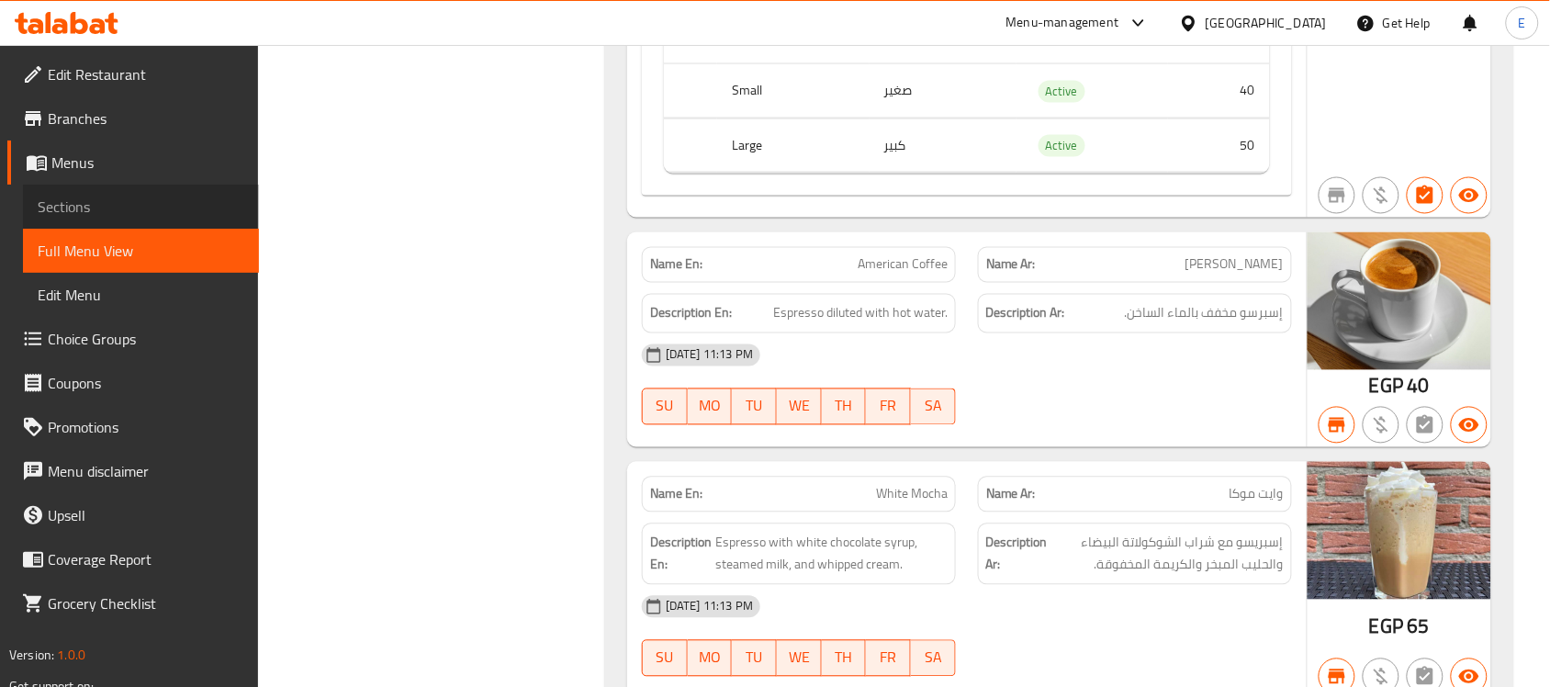
click at [129, 209] on span "Sections" at bounding box center [141, 207] width 207 height 22
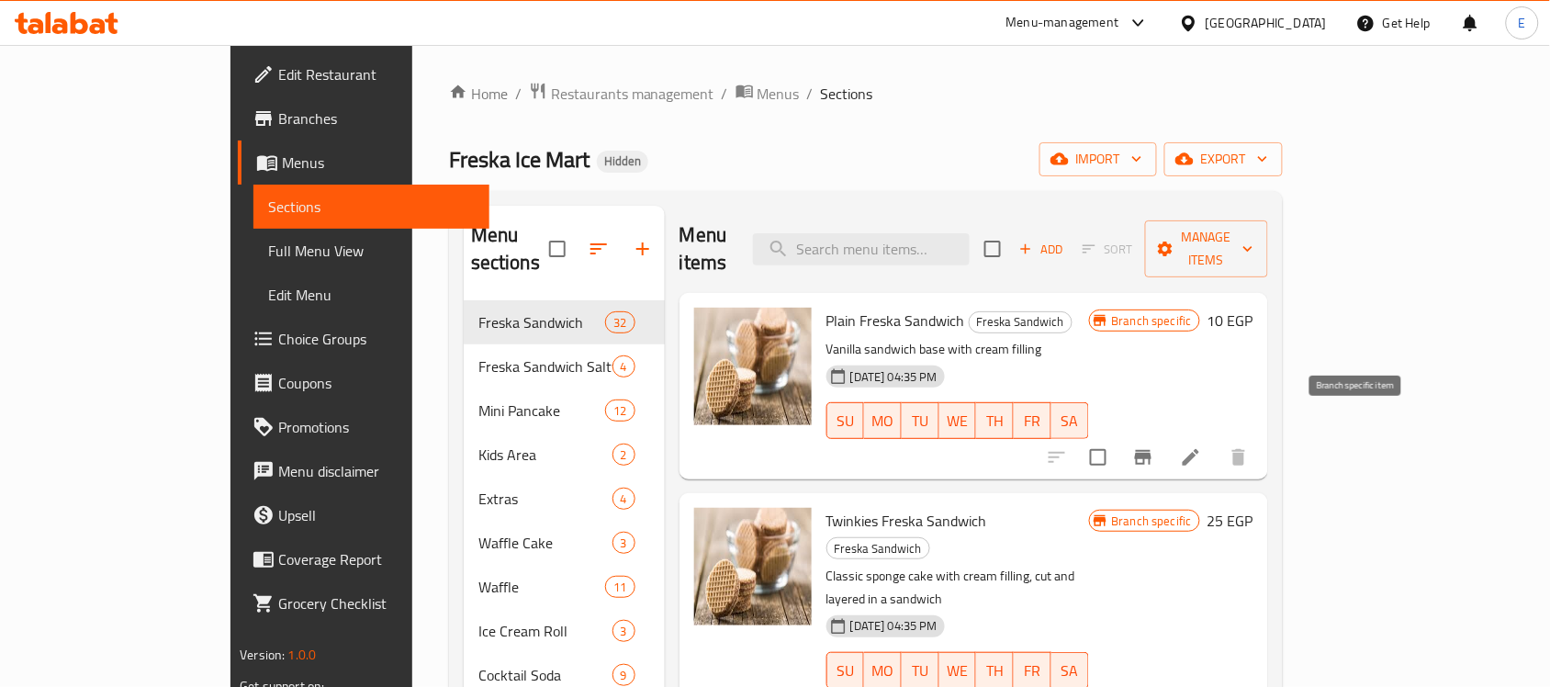
click at [1154, 446] on icon "Branch-specific-item" at bounding box center [1143, 457] width 22 height 22
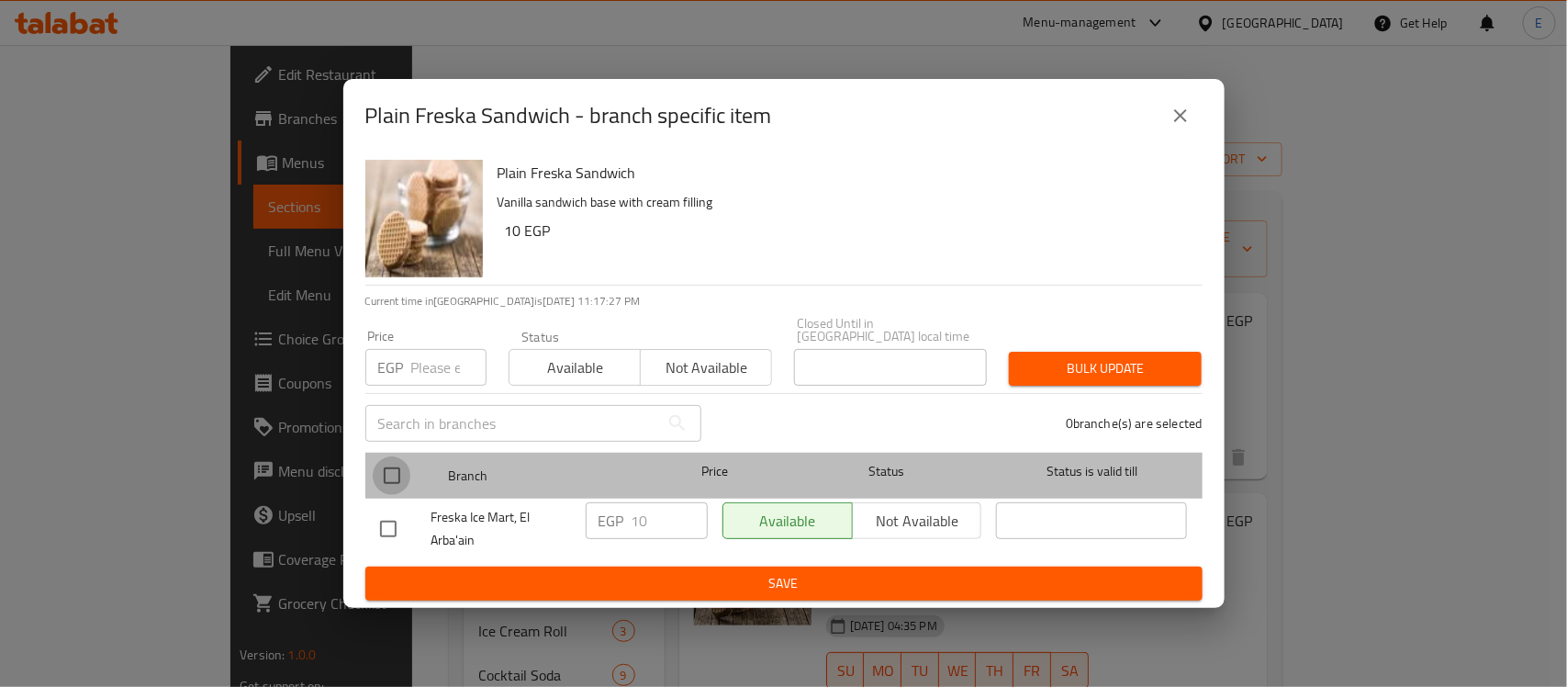
click at [396, 464] on input "checkbox" at bounding box center [392, 475] width 39 height 39
checkbox input "true"
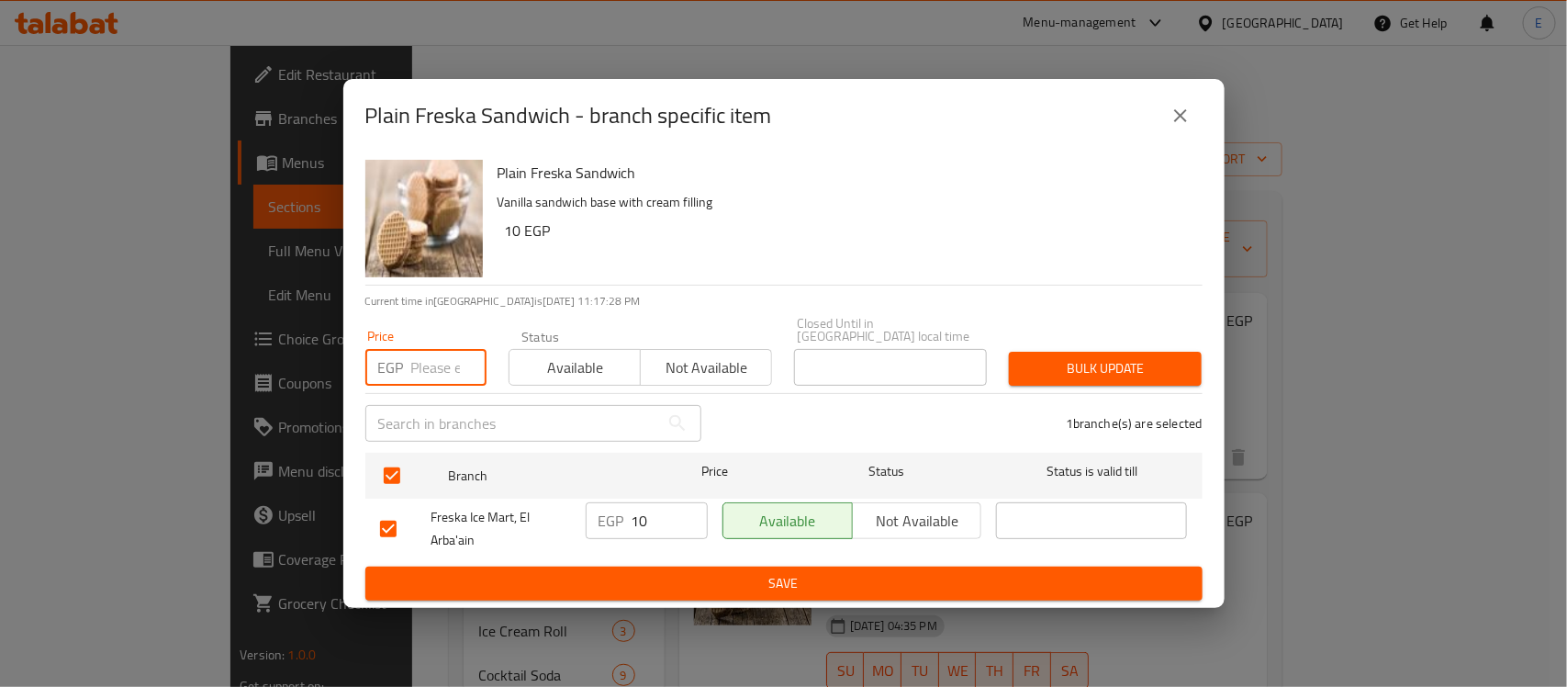
click at [439, 353] on input "number" at bounding box center [448, 367] width 75 height 37
type input "15"
click at [1089, 357] on span "Bulk update" at bounding box center [1105, 368] width 163 height 23
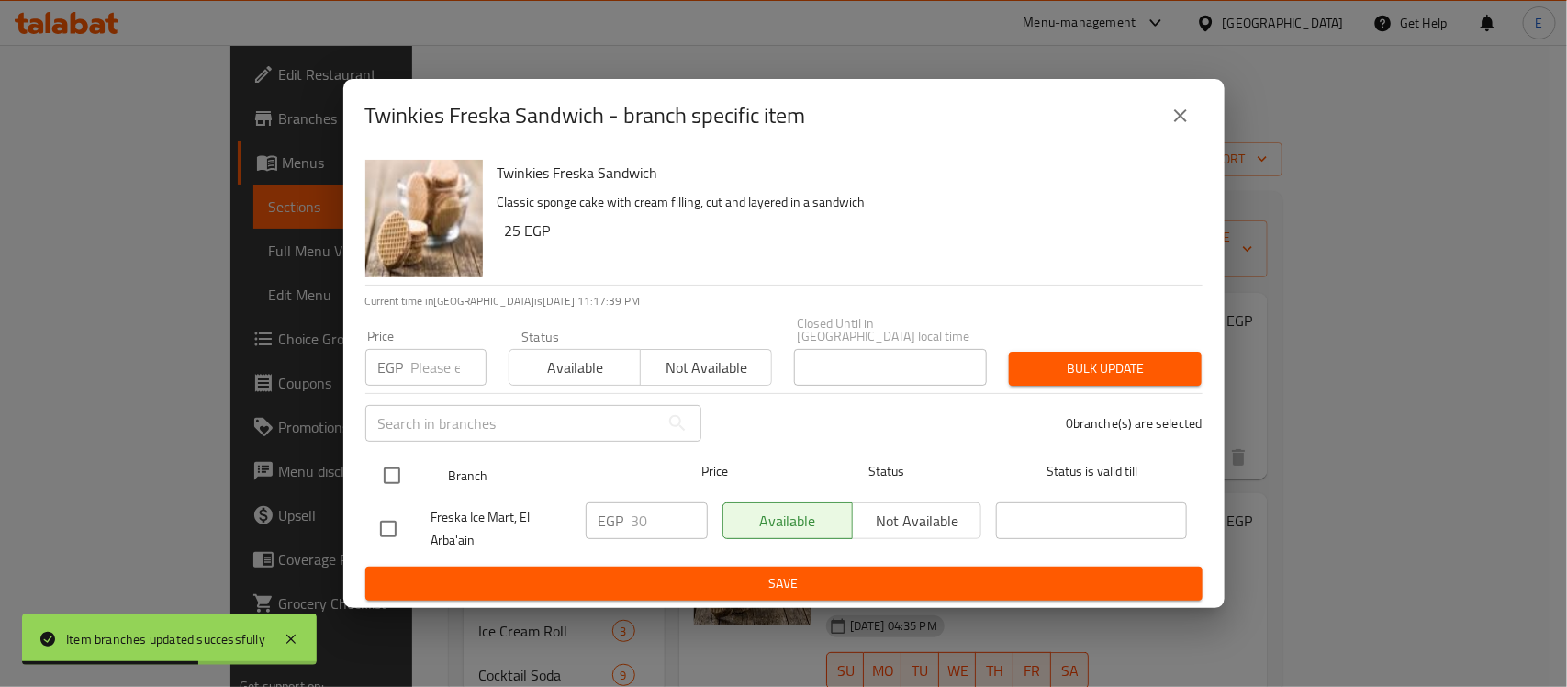
click at [397, 456] on input "checkbox" at bounding box center [392, 475] width 39 height 39
checkbox input "true"
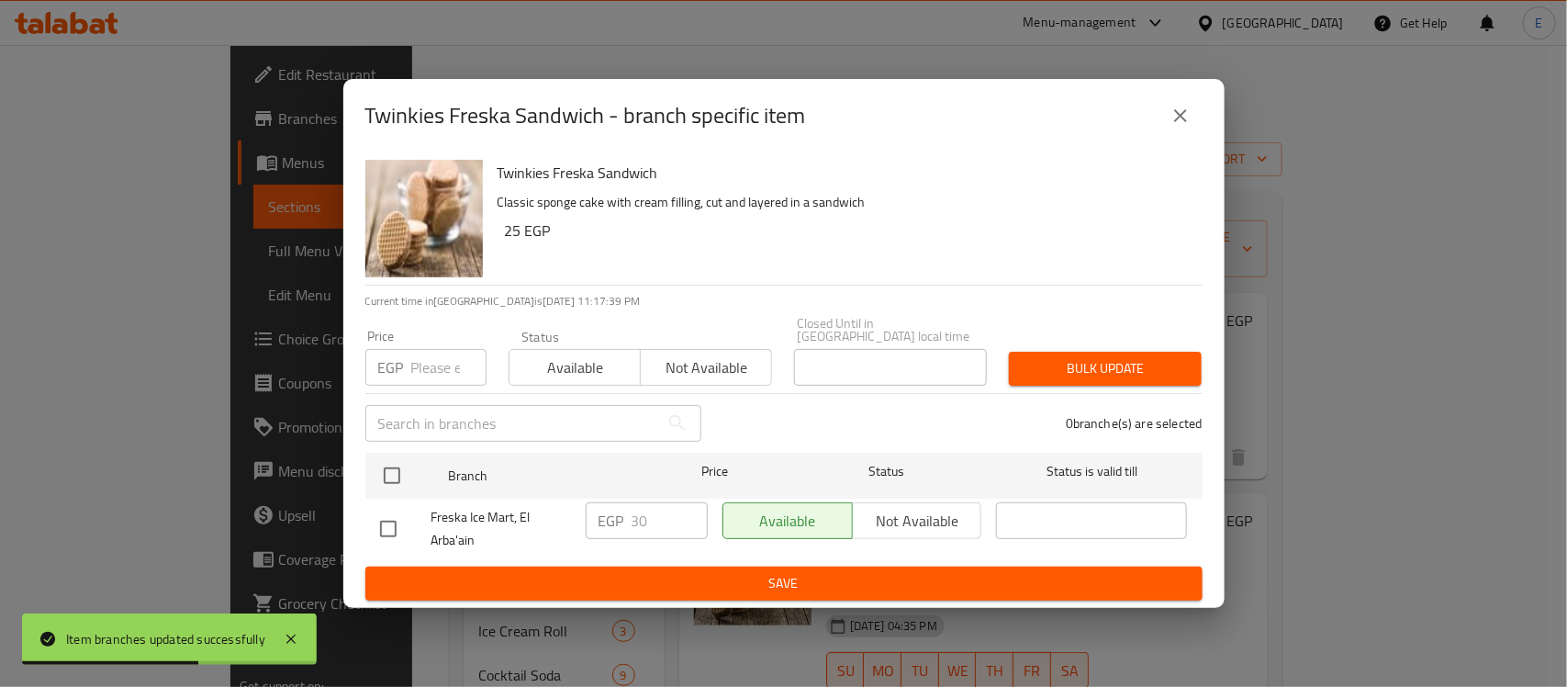
checkbox input "true"
click at [428, 365] on input "number" at bounding box center [448, 367] width 75 height 37
type input "35"
click at [1043, 357] on span "Bulk update" at bounding box center [1105, 368] width 163 height 23
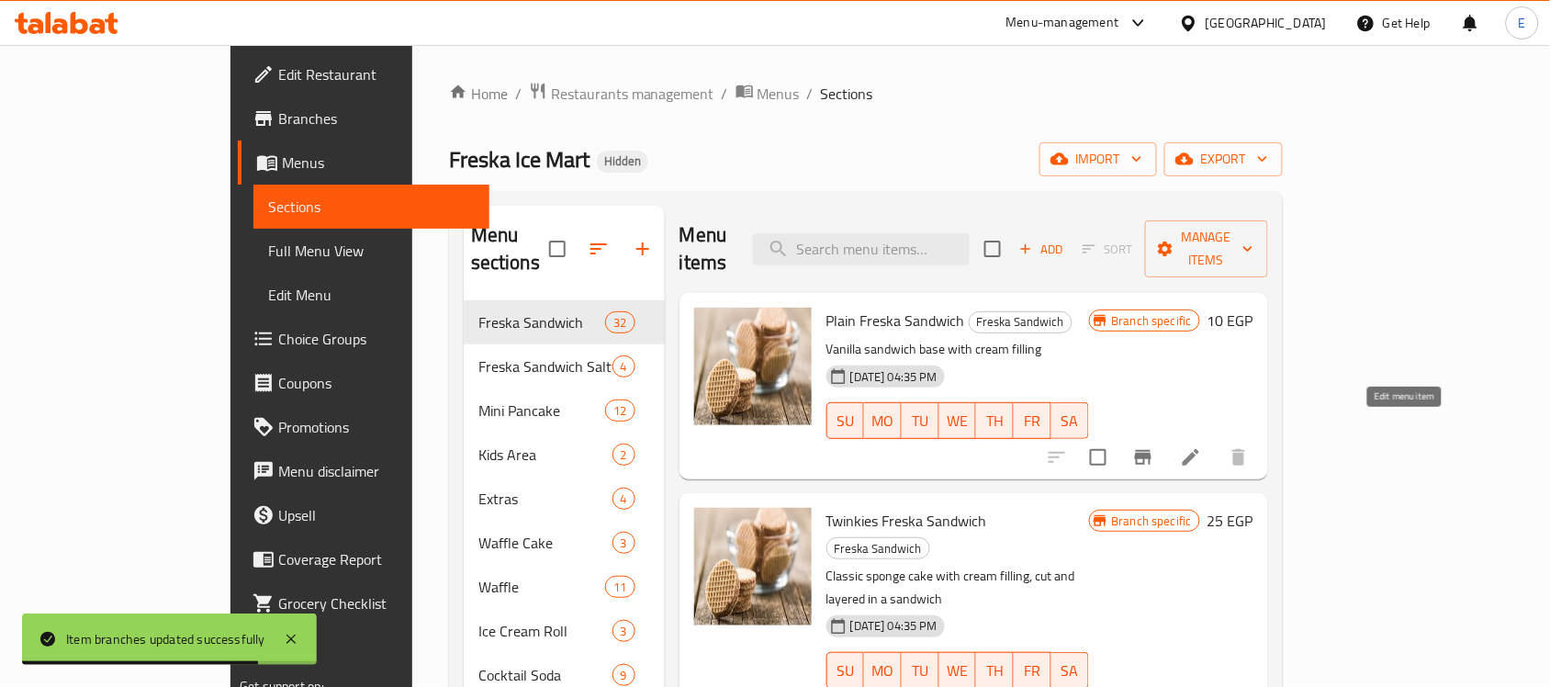
scroll to position [230, 0]
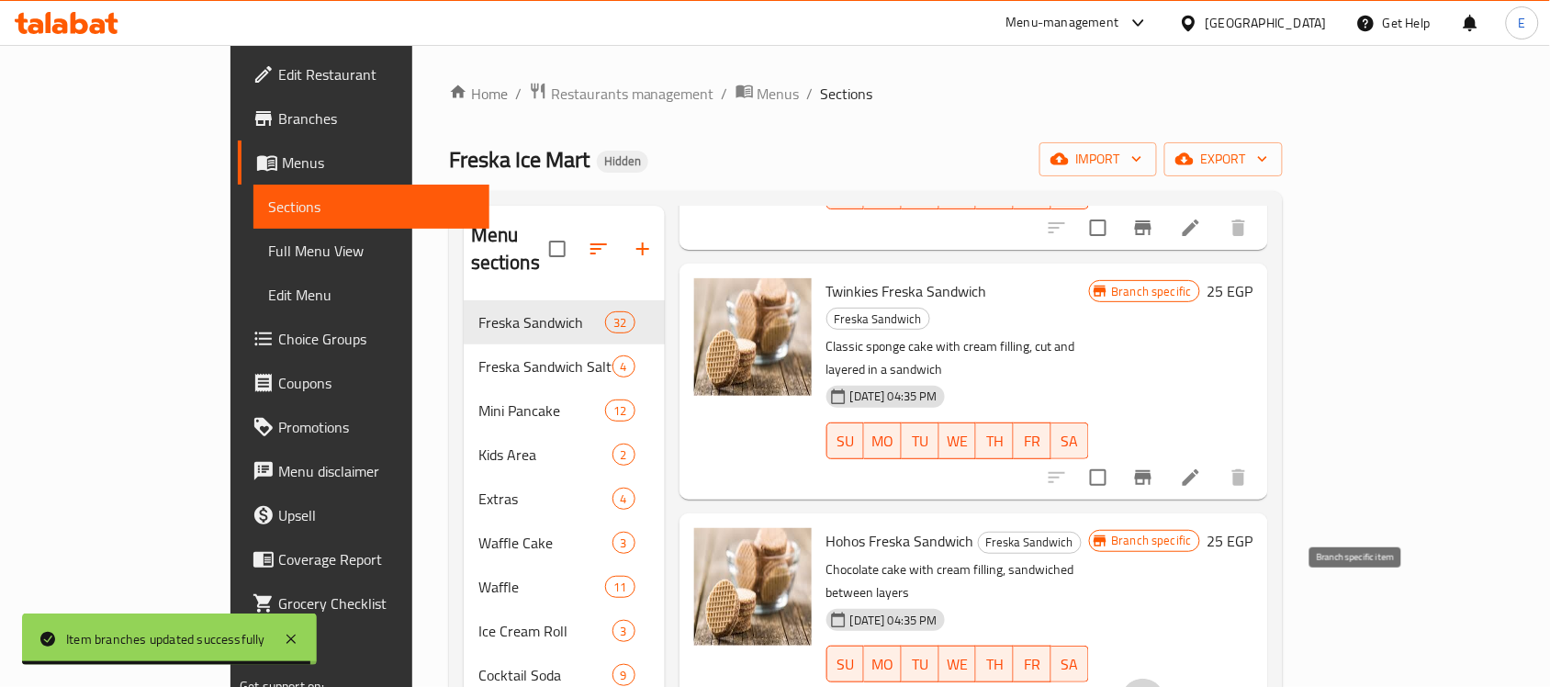
click at [1151, 686] on icon "Branch-specific-item" at bounding box center [1143, 700] width 17 height 15
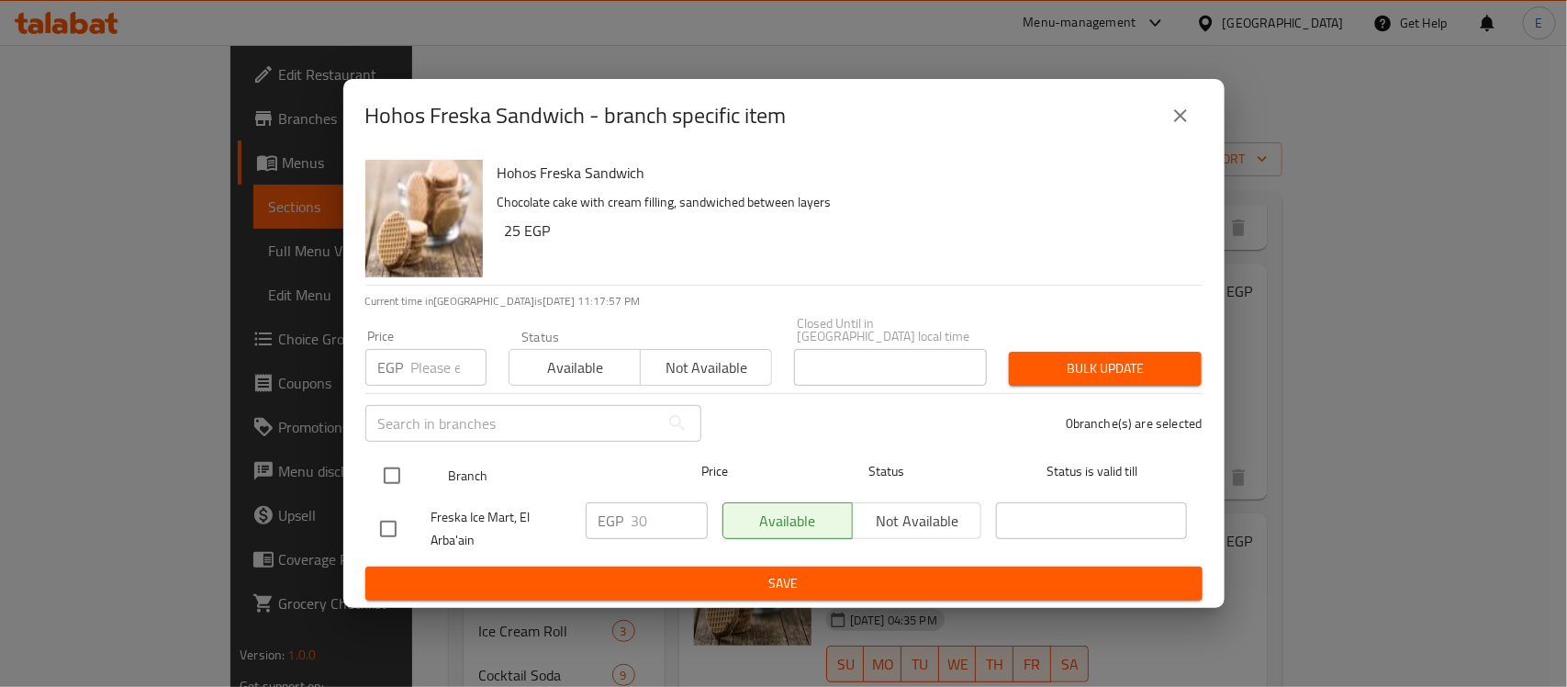
click at [405, 465] on input "checkbox" at bounding box center [392, 475] width 39 height 39
checkbox input "true"
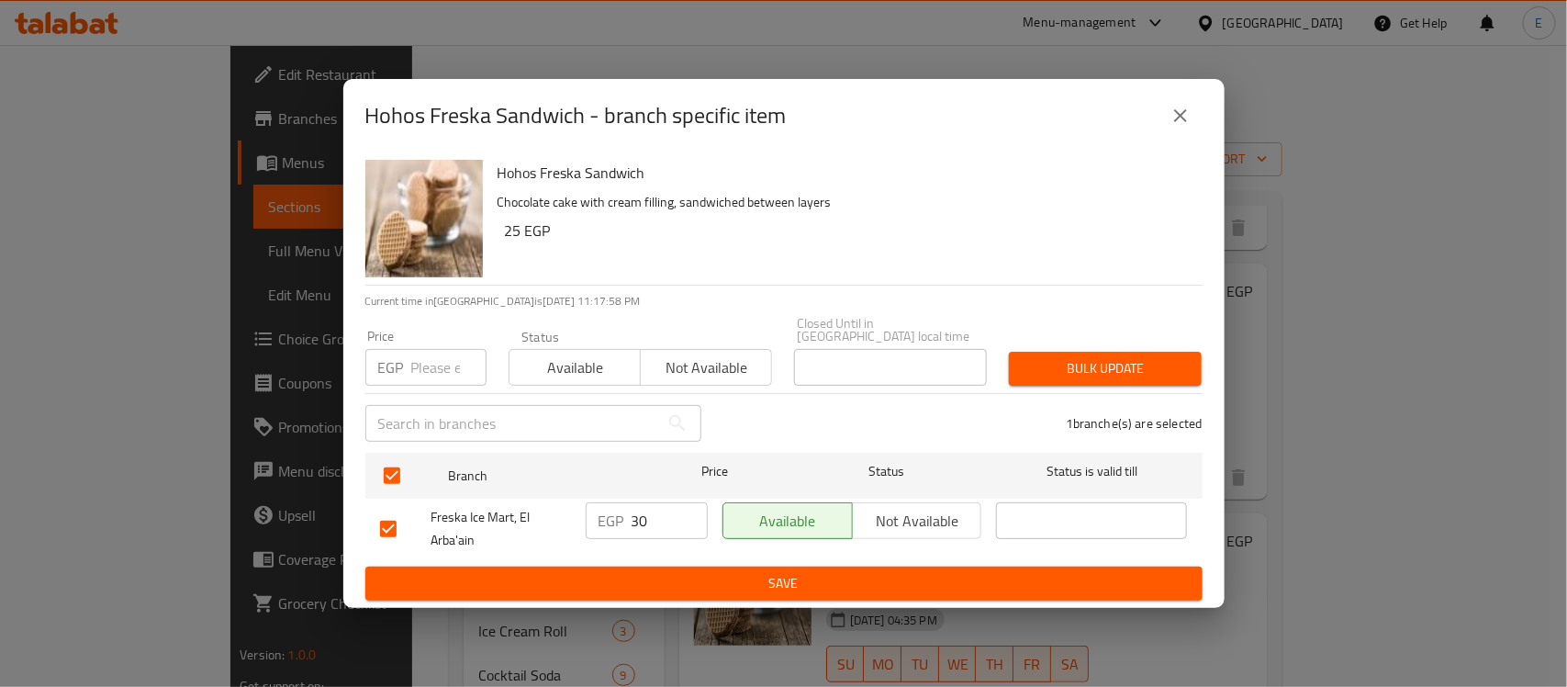
click at [433, 375] on input "number" at bounding box center [448, 367] width 75 height 37
type input "35"
click at [1106, 376] on button "Bulk update" at bounding box center [1105, 369] width 193 height 34
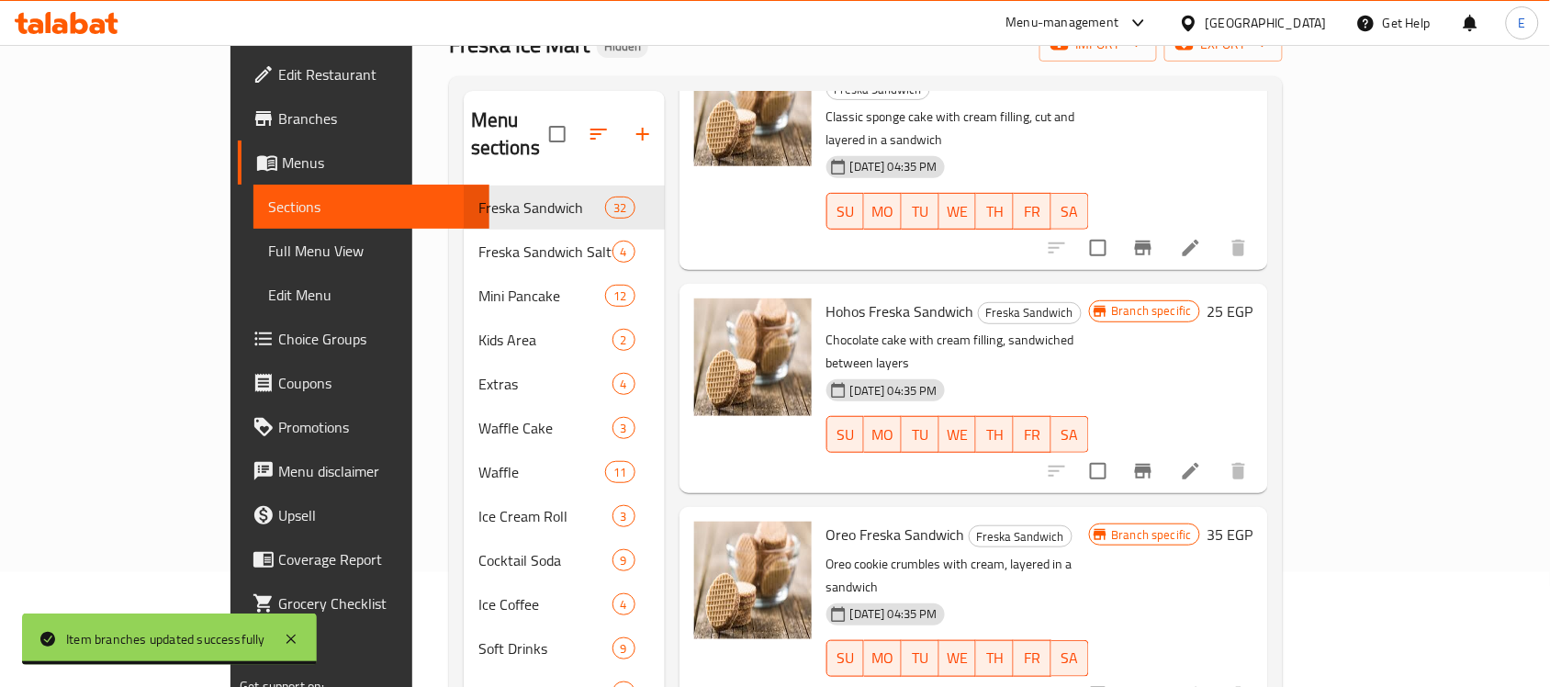
scroll to position [574, 0]
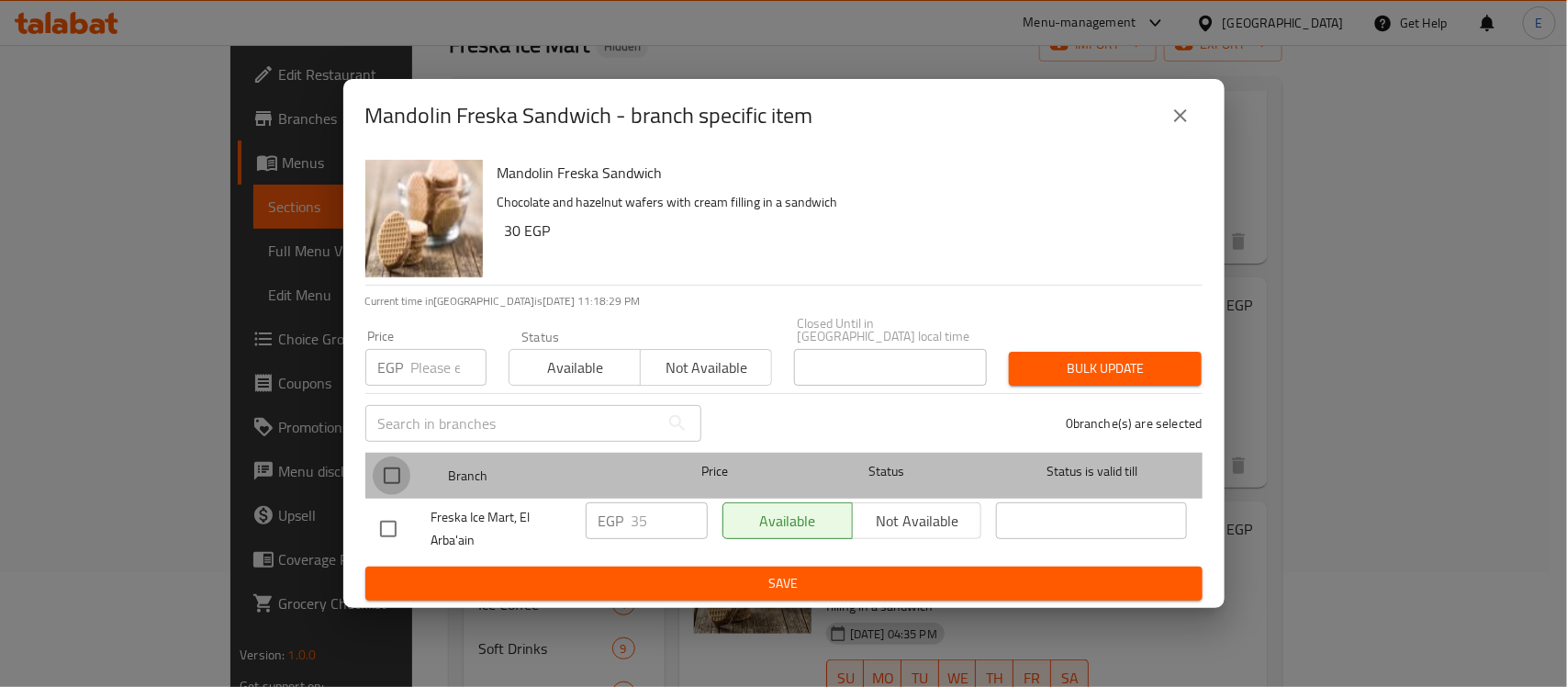
click at [398, 465] on input "checkbox" at bounding box center [392, 475] width 39 height 39
checkbox input "true"
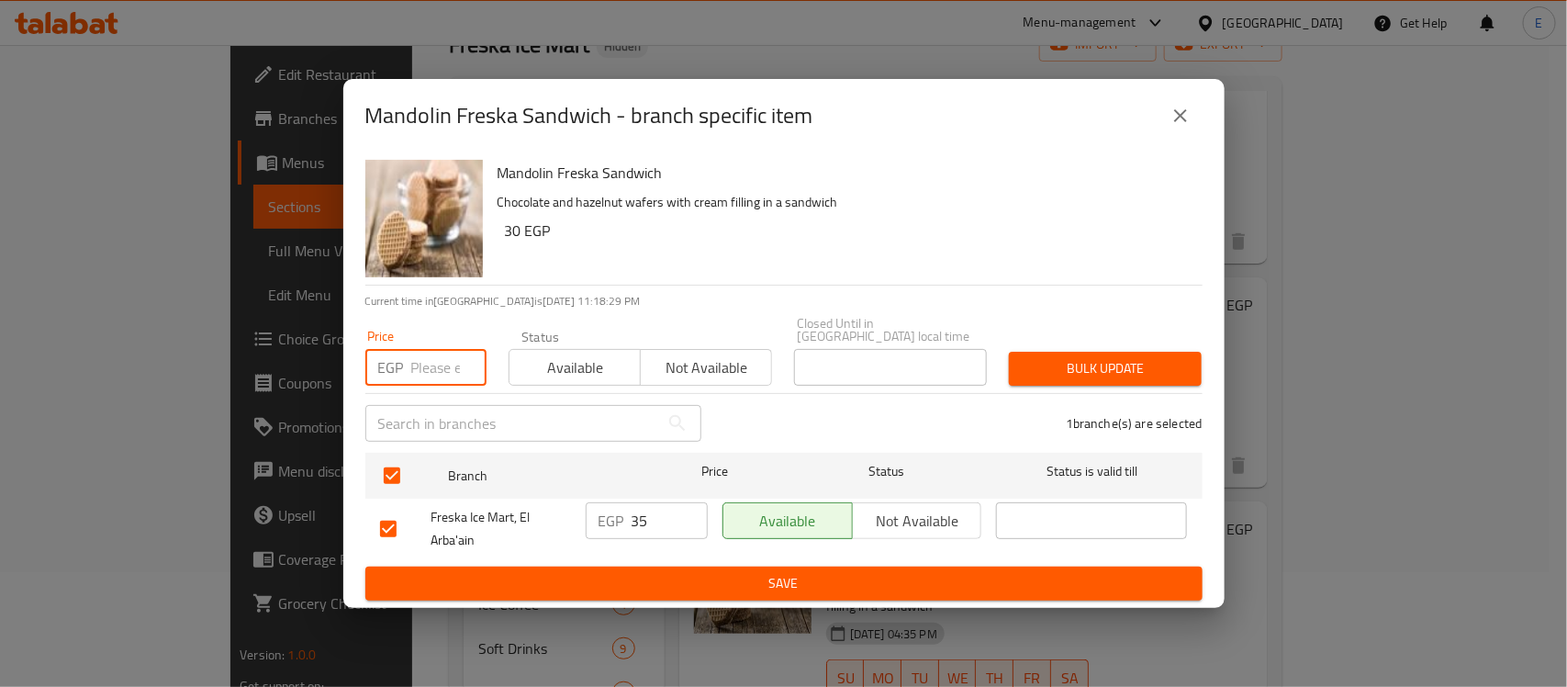
click at [424, 365] on input "number" at bounding box center [448, 367] width 75 height 37
type input "45"
click at [1120, 364] on span "Bulk update" at bounding box center [1105, 368] width 163 height 23
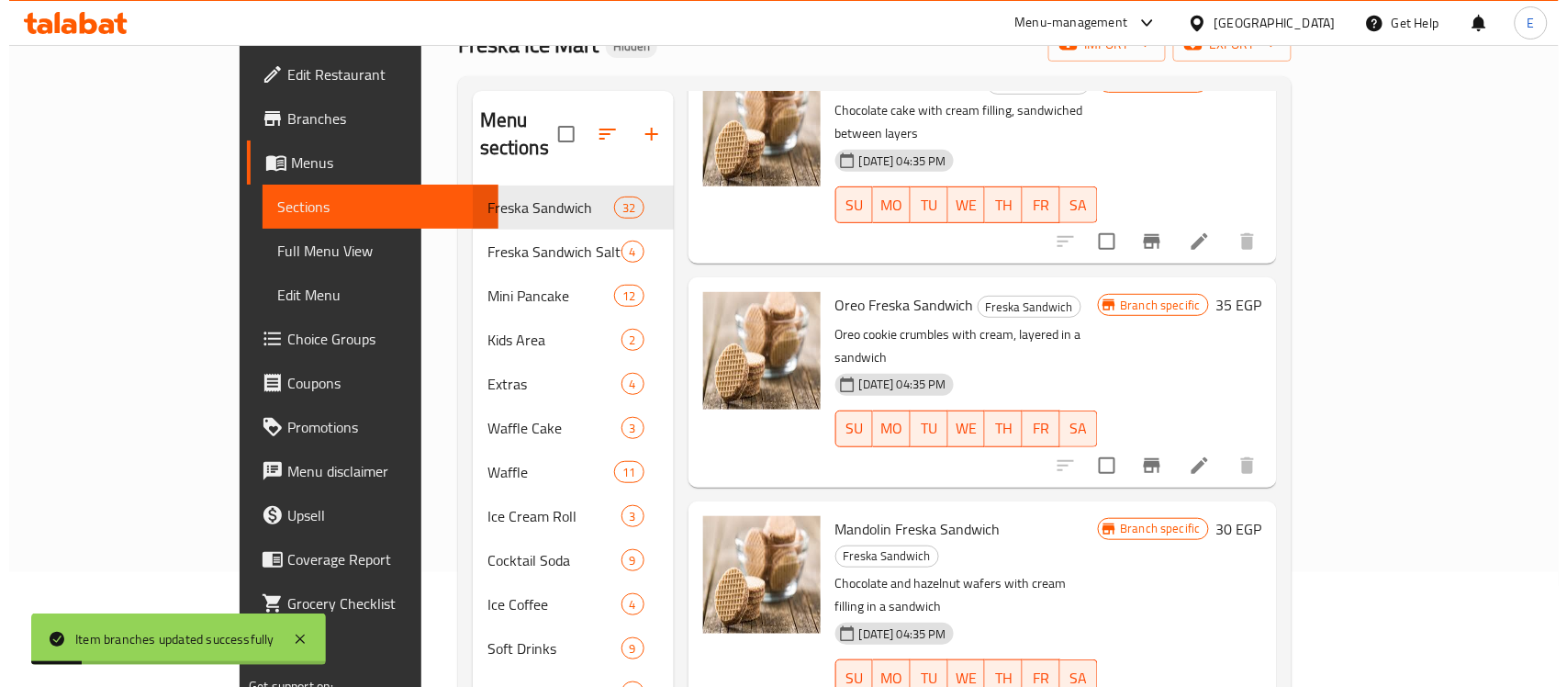
scroll to position [689, 0]
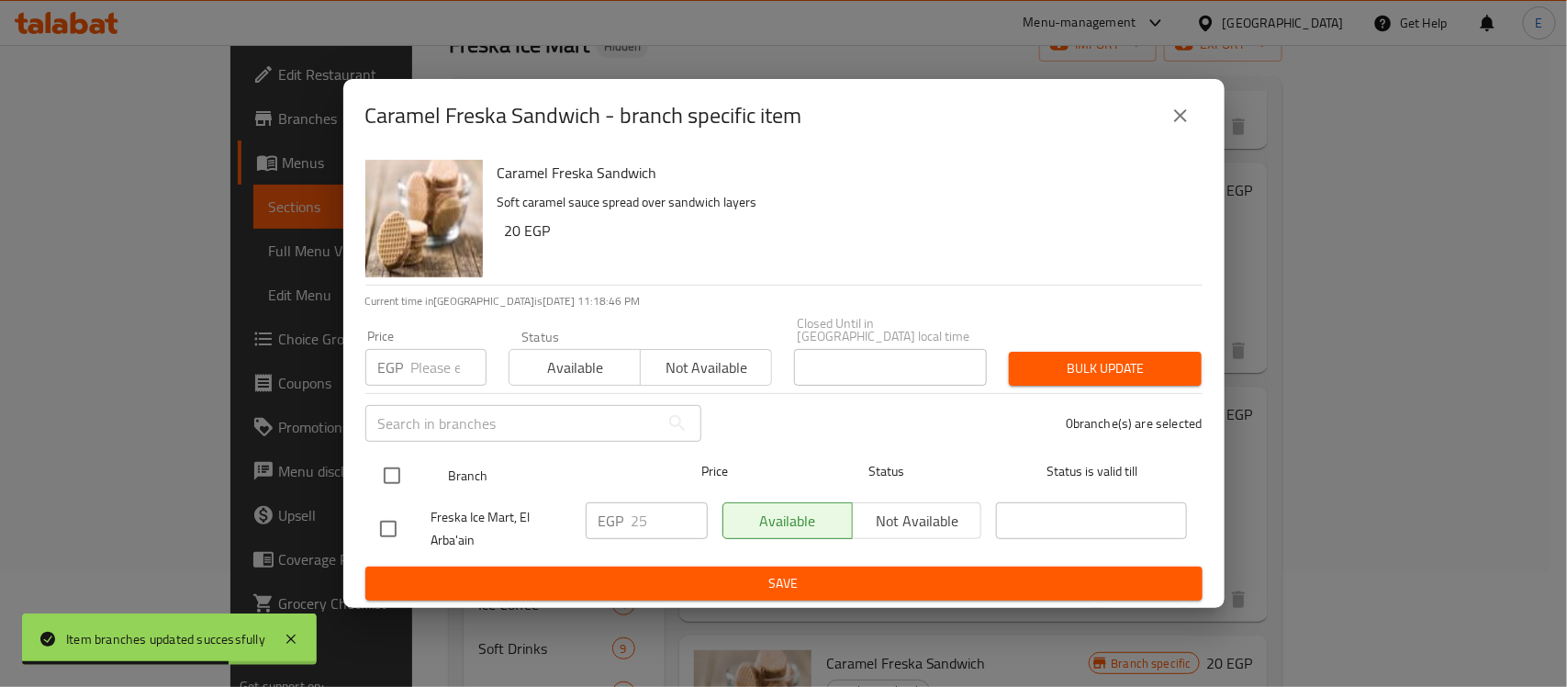
click at [397, 477] on input "checkbox" at bounding box center [392, 475] width 39 height 39
checkbox input "true"
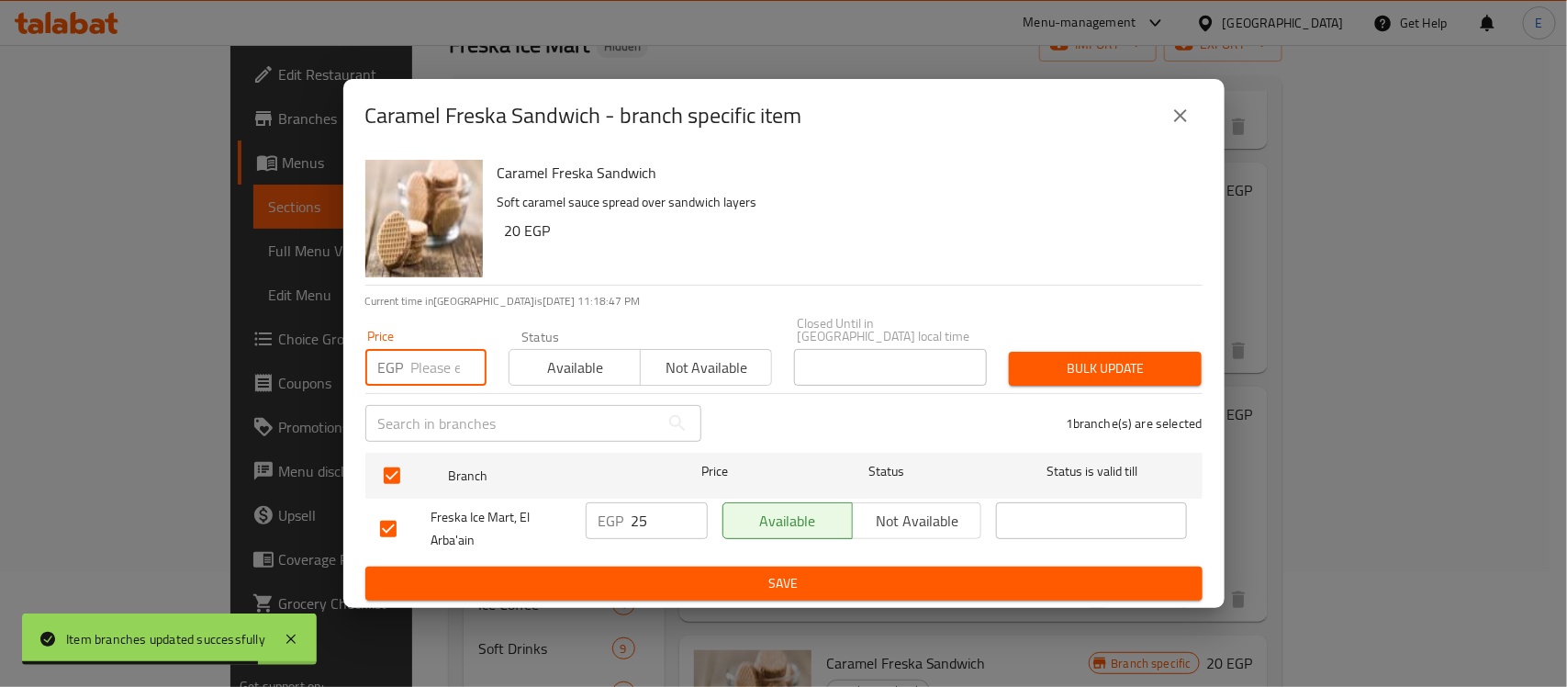
click at [428, 355] on input "number" at bounding box center [448, 367] width 75 height 37
type input "35"
click at [1065, 359] on span "Bulk update" at bounding box center [1105, 368] width 163 height 23
